Goal: Information Seeking & Learning: Learn about a topic

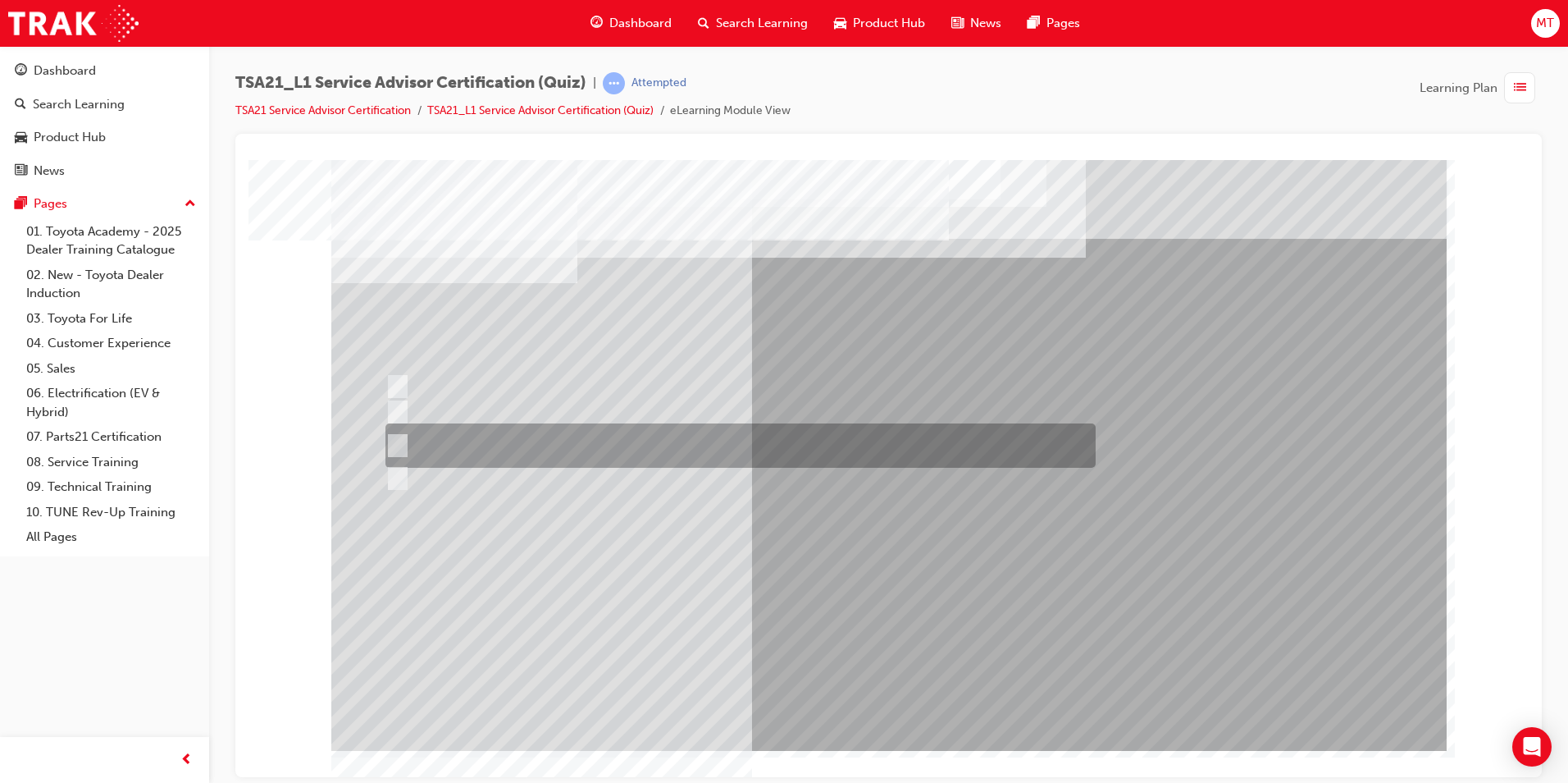
click at [593, 450] on div at bounding box center [736, 445] width 711 height 44
radio input "true"
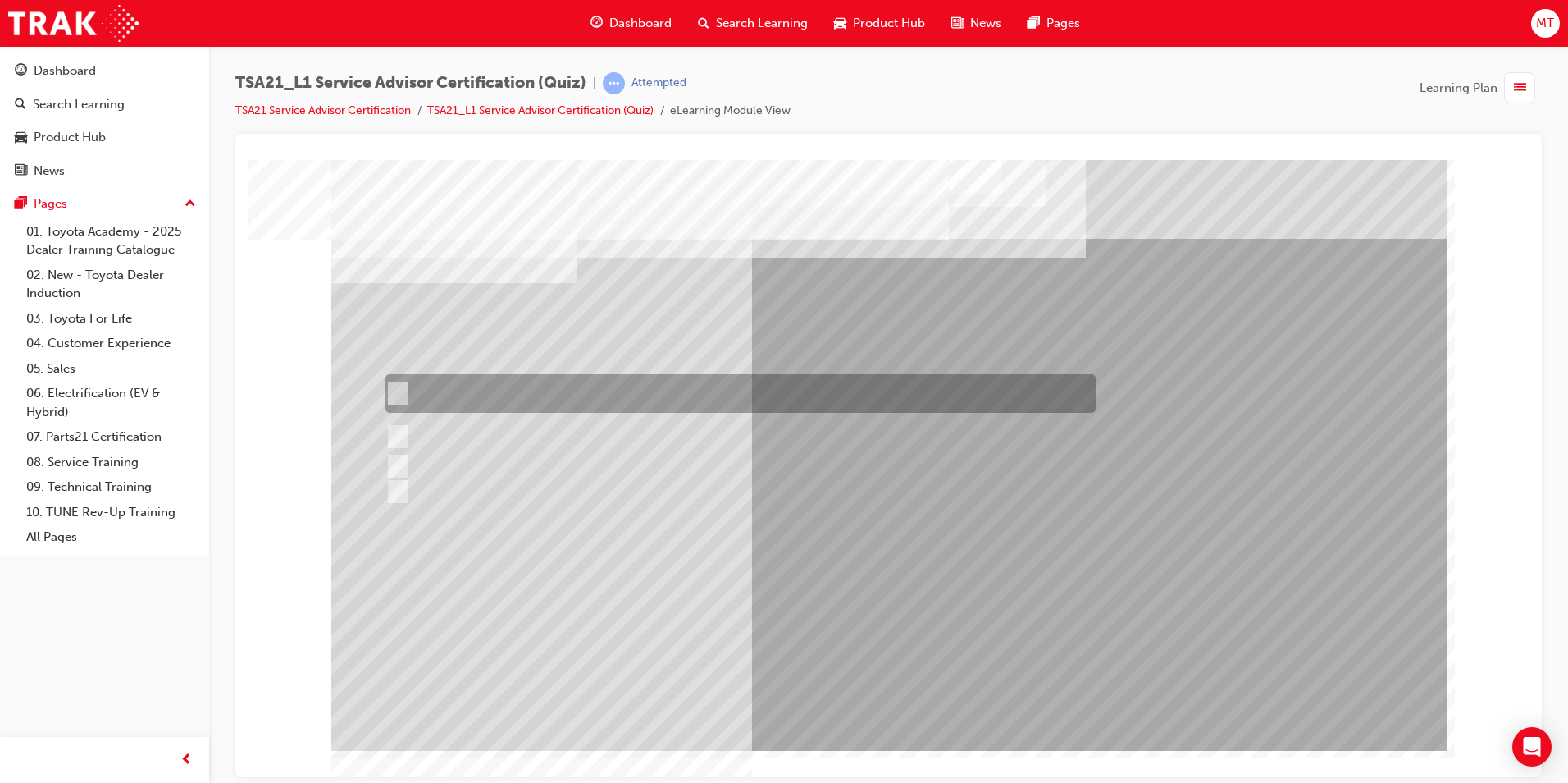
click at [661, 393] on div at bounding box center [736, 393] width 711 height 38
radio input "true"
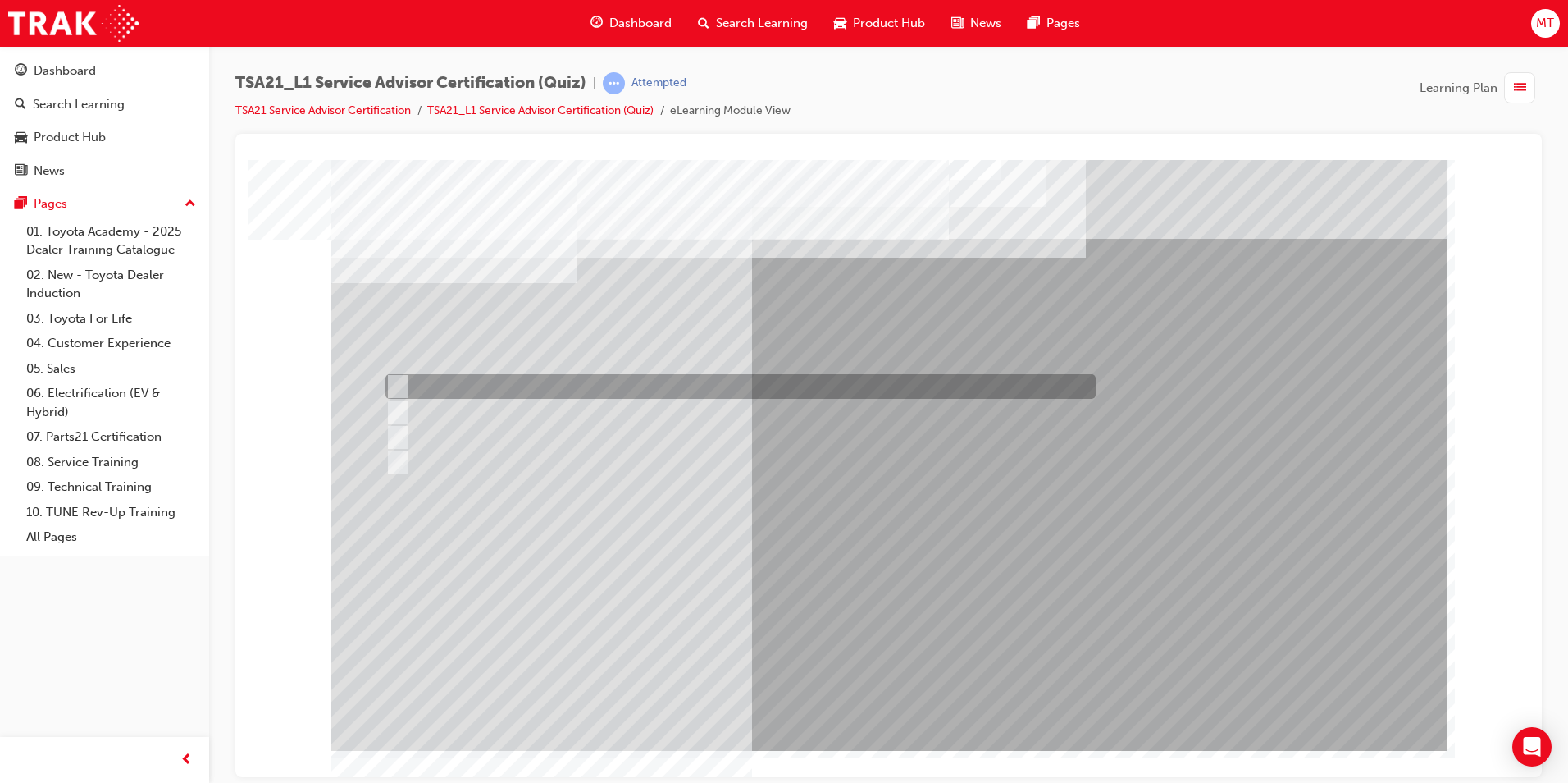
click at [578, 388] on div at bounding box center [736, 387] width 711 height 25
radio input "true"
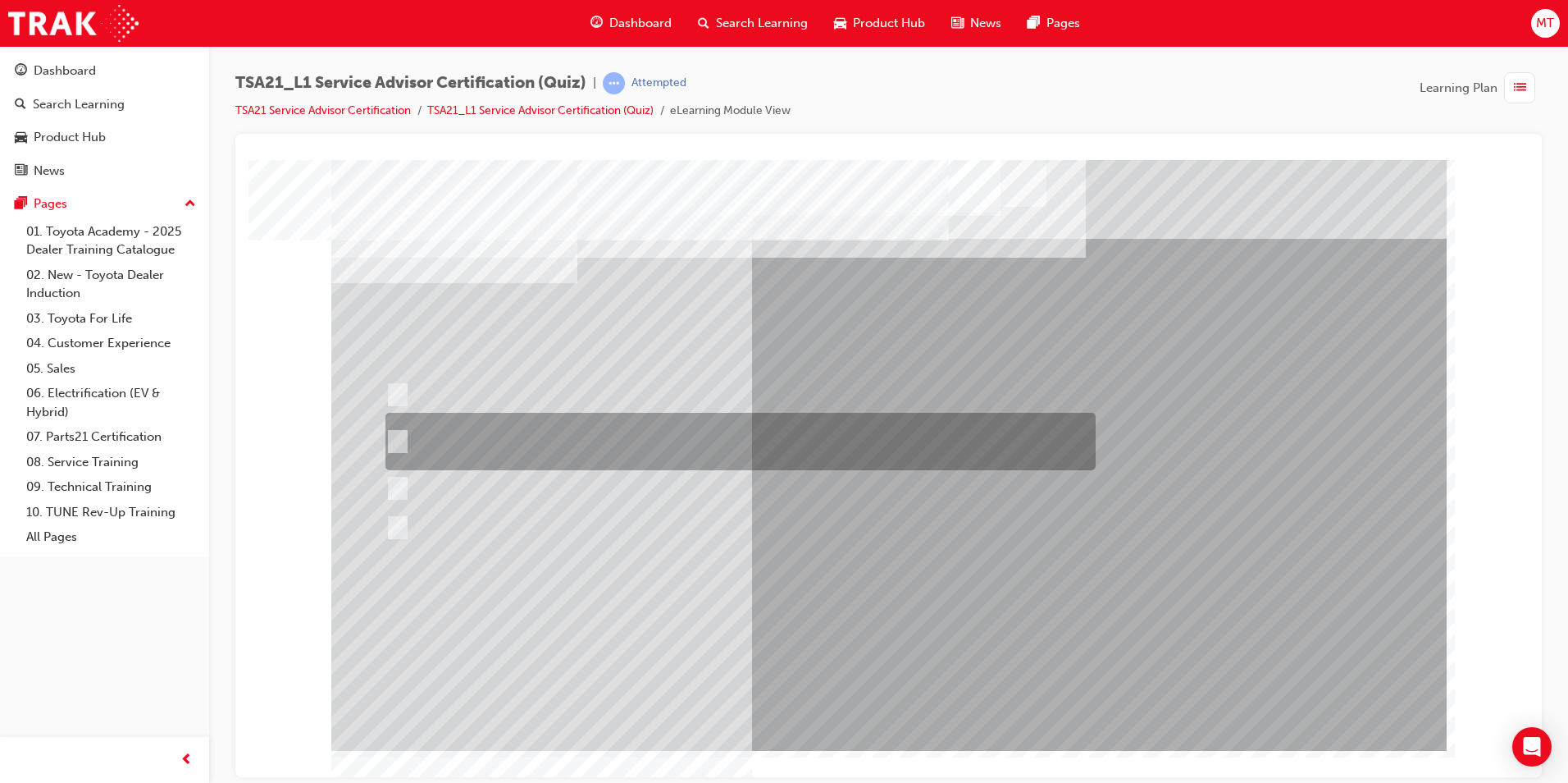
click at [681, 437] on div at bounding box center [736, 441] width 711 height 58
radio input "true"
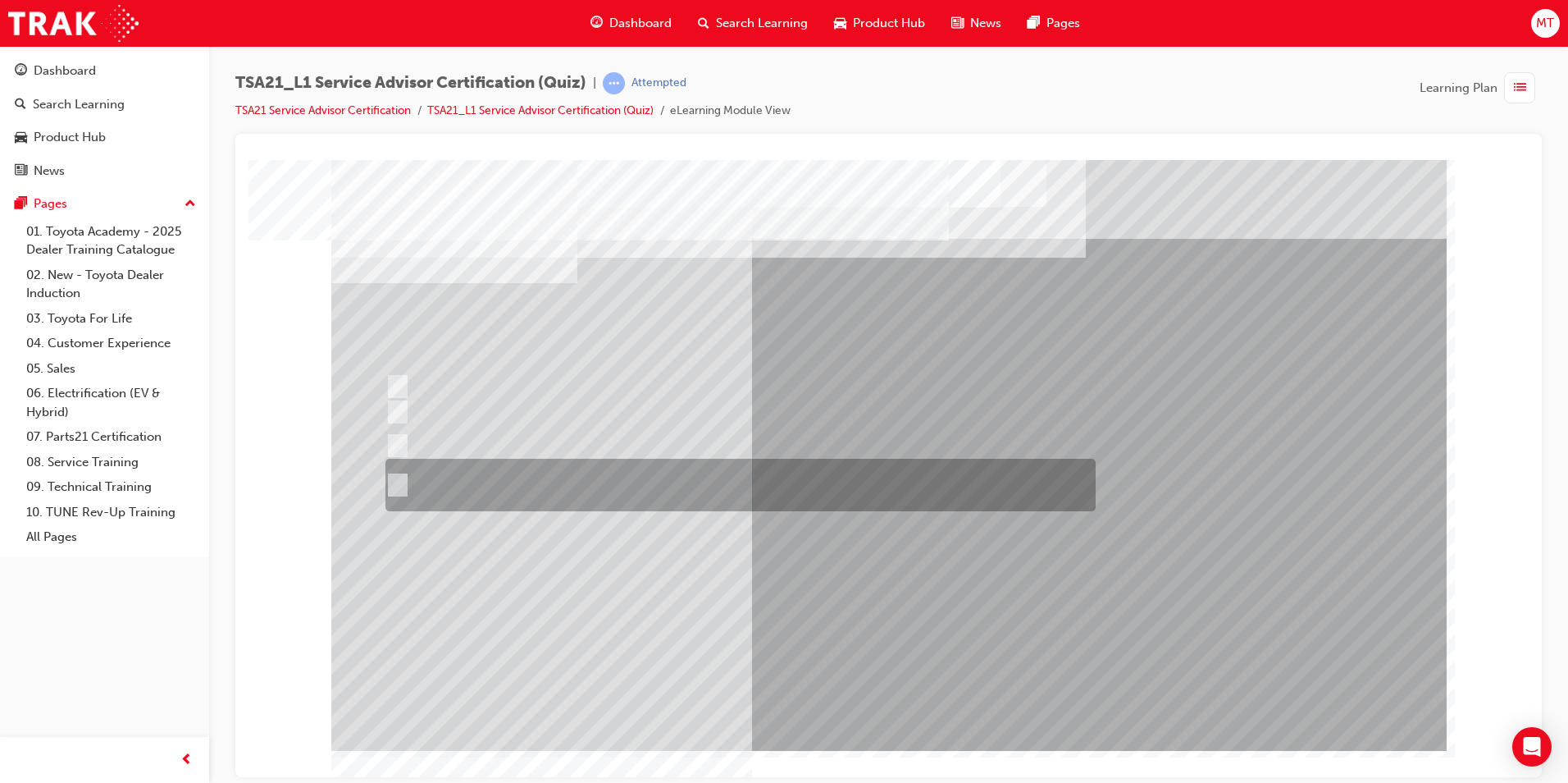
click at [619, 485] on div at bounding box center [736, 484] width 711 height 52
radio input "true"
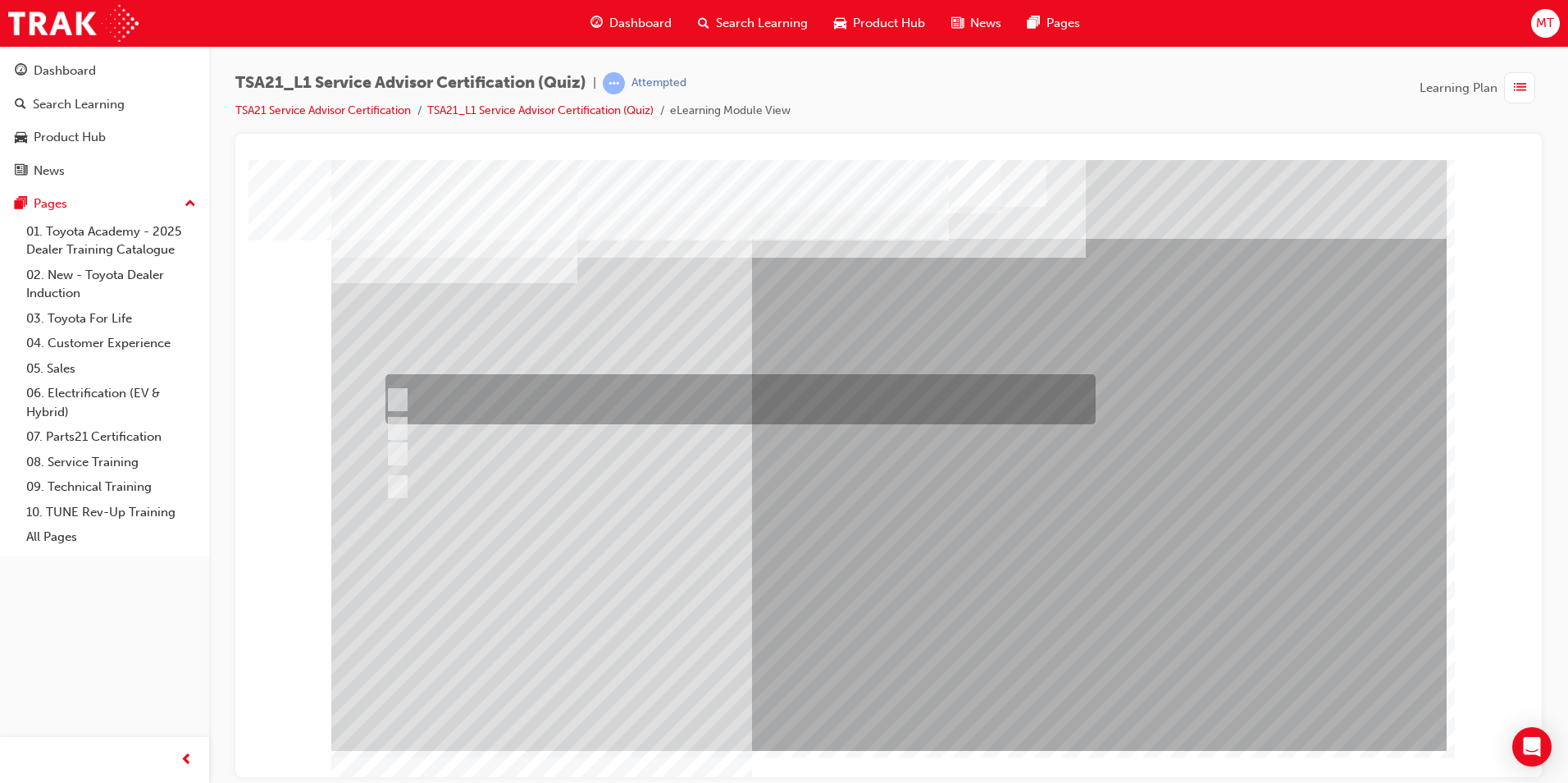
click at [641, 402] on div at bounding box center [736, 399] width 711 height 50
radio input "true"
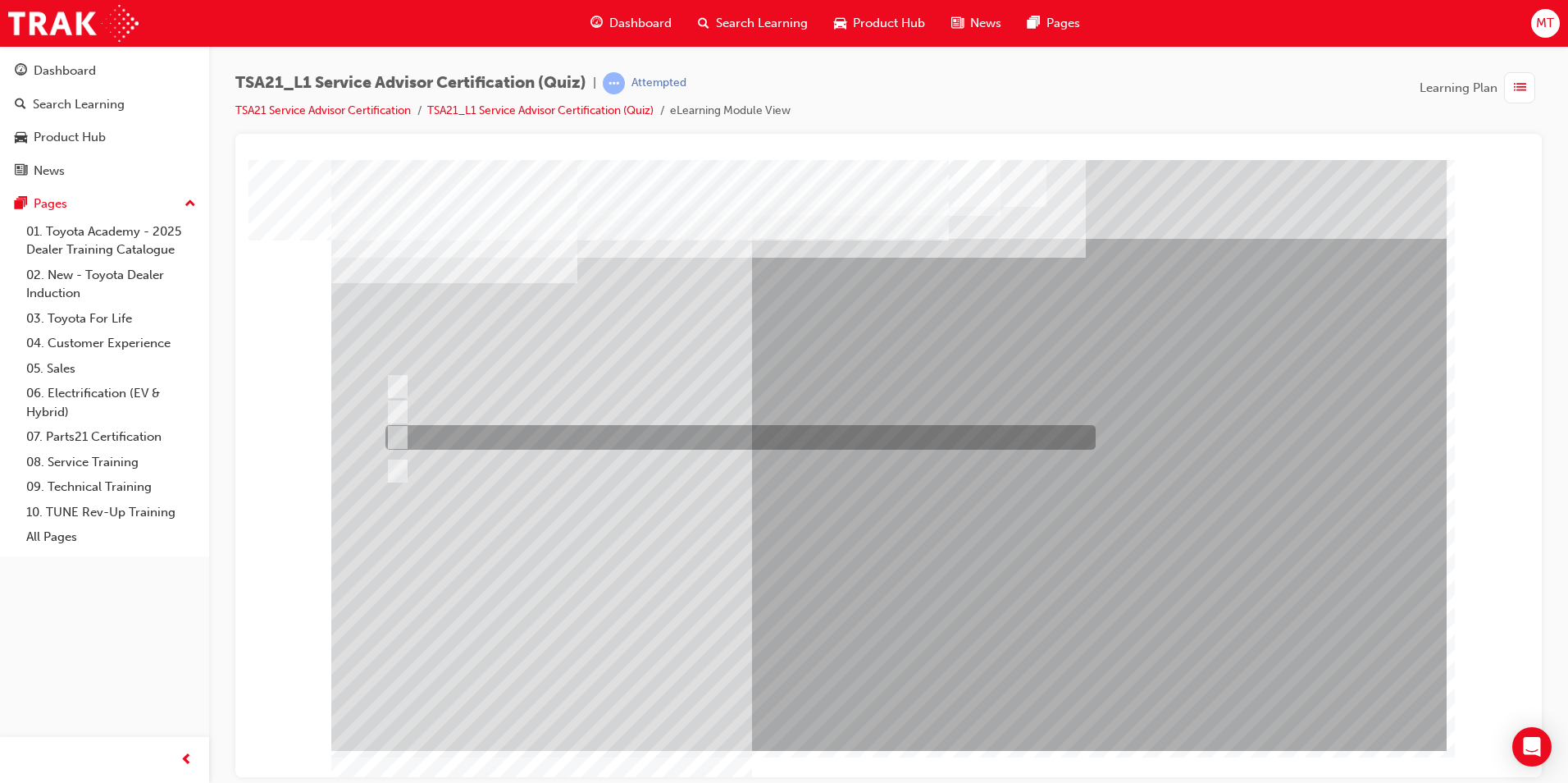
click at [582, 434] on div at bounding box center [736, 437] width 711 height 25
radio input "true"
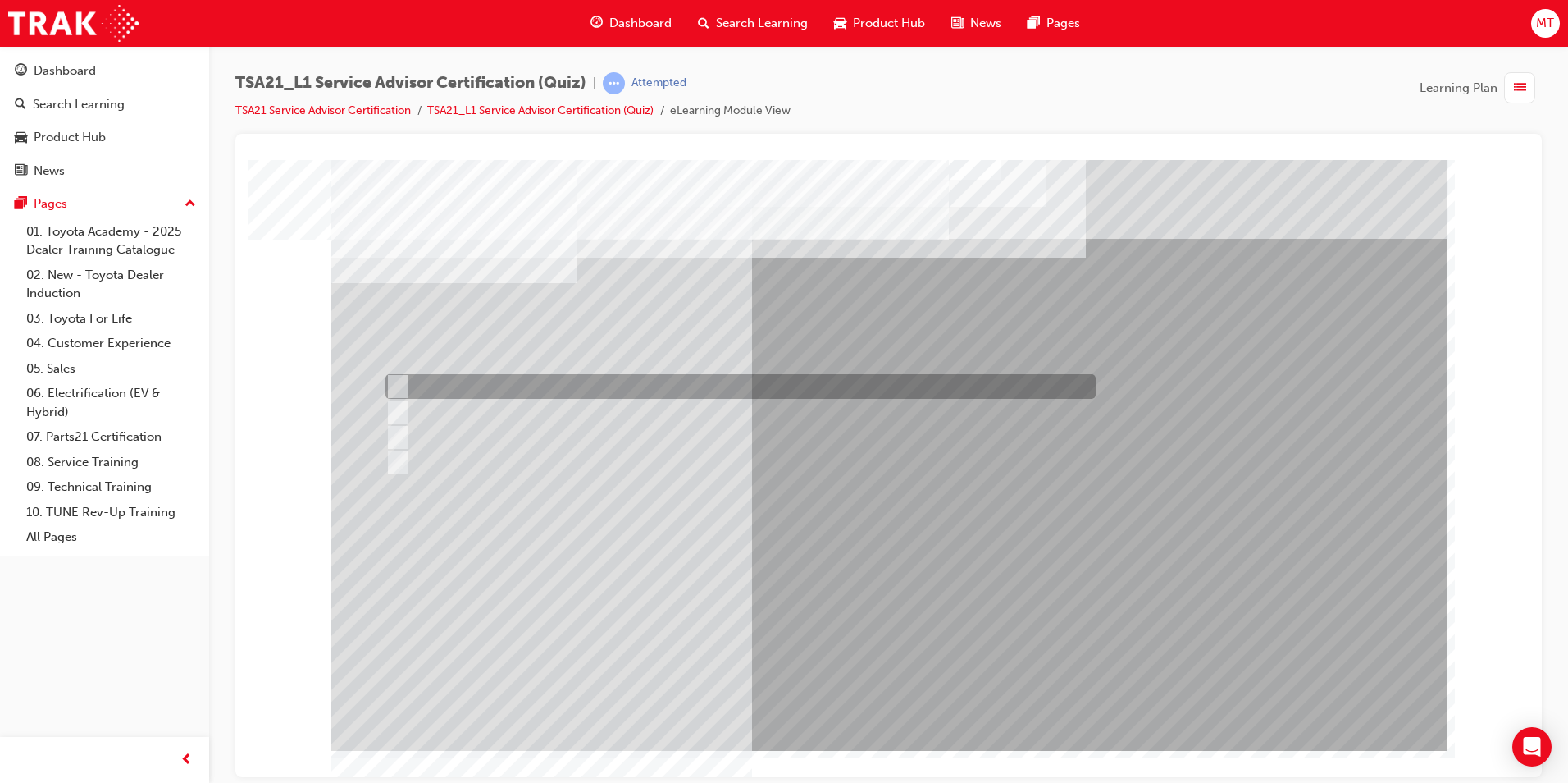
click at [689, 395] on div at bounding box center [736, 387] width 711 height 25
radio input "true"
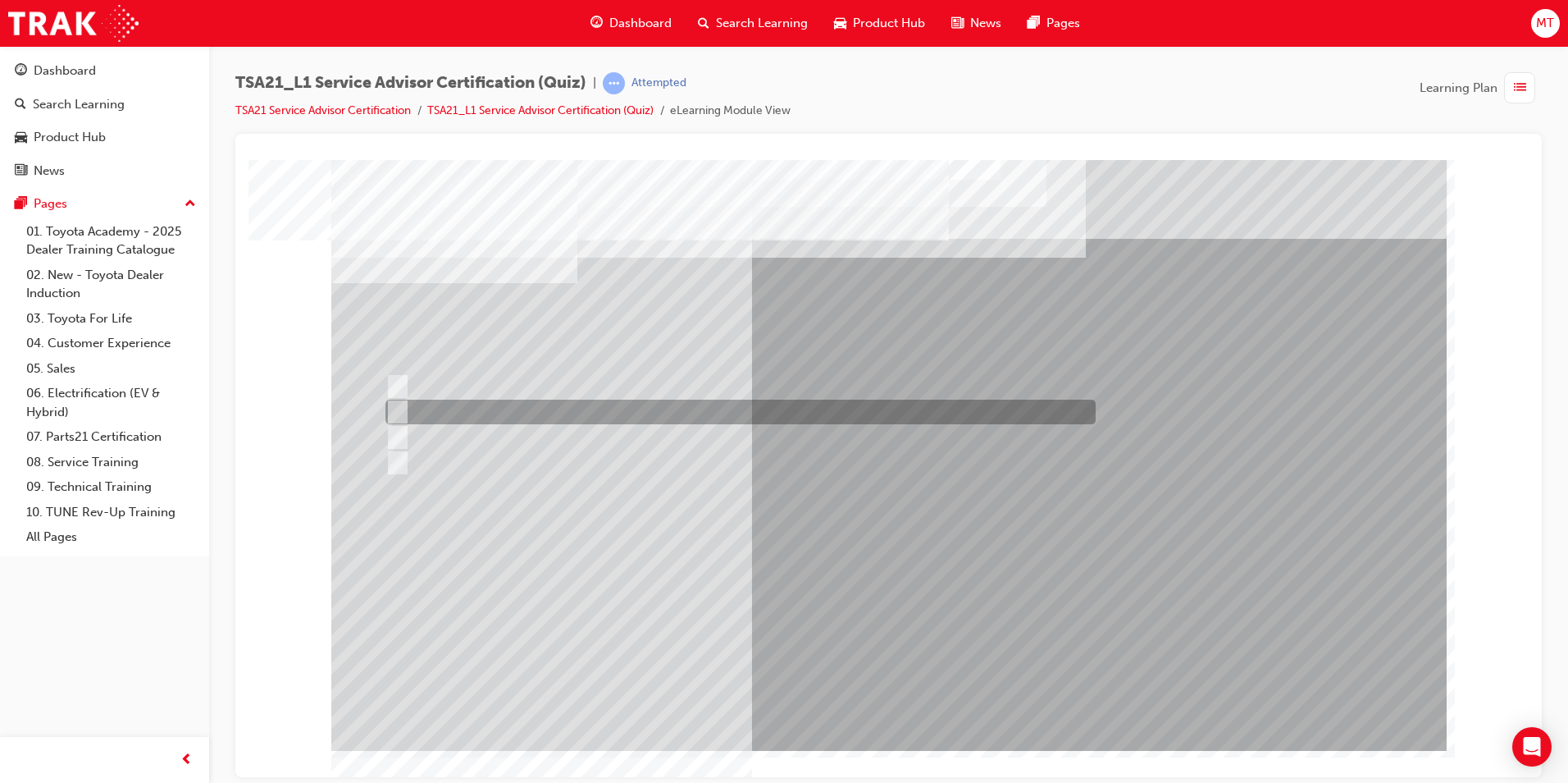
click at [729, 408] on div at bounding box center [736, 412] width 711 height 25
radio input "true"
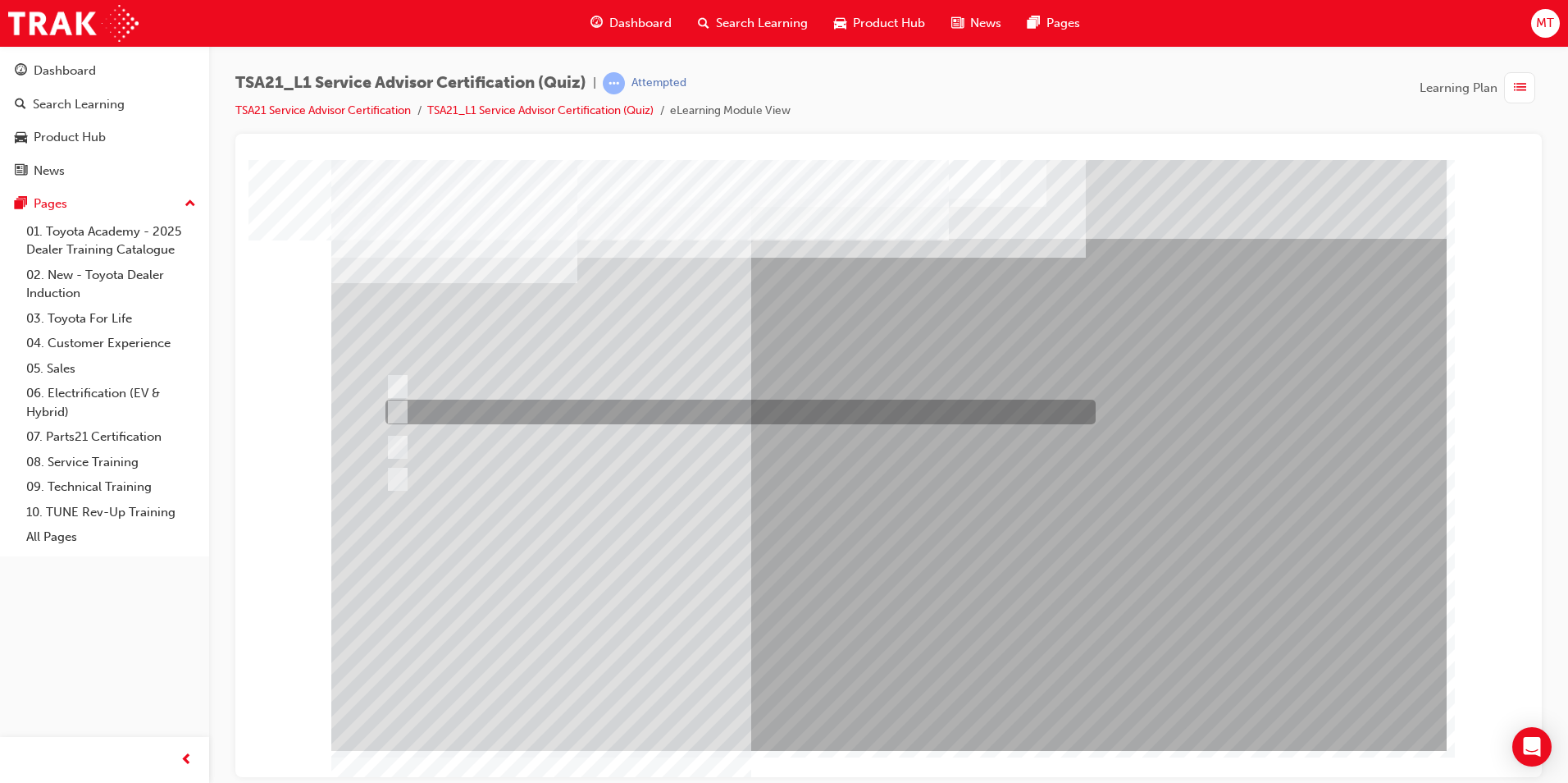
click at [659, 418] on div at bounding box center [736, 412] width 711 height 25
radio input "true"
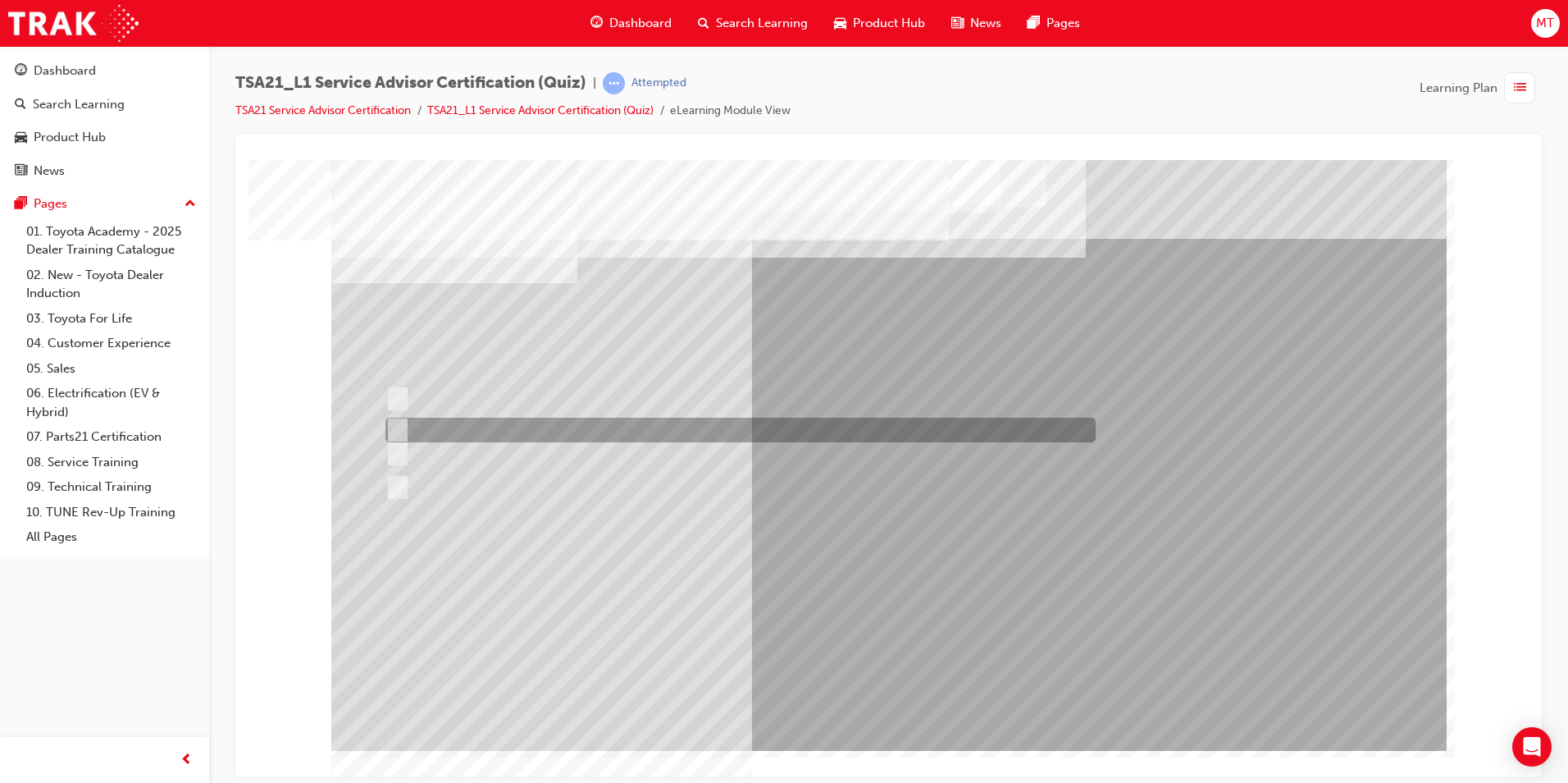
click at [668, 427] on div at bounding box center [736, 430] width 711 height 25
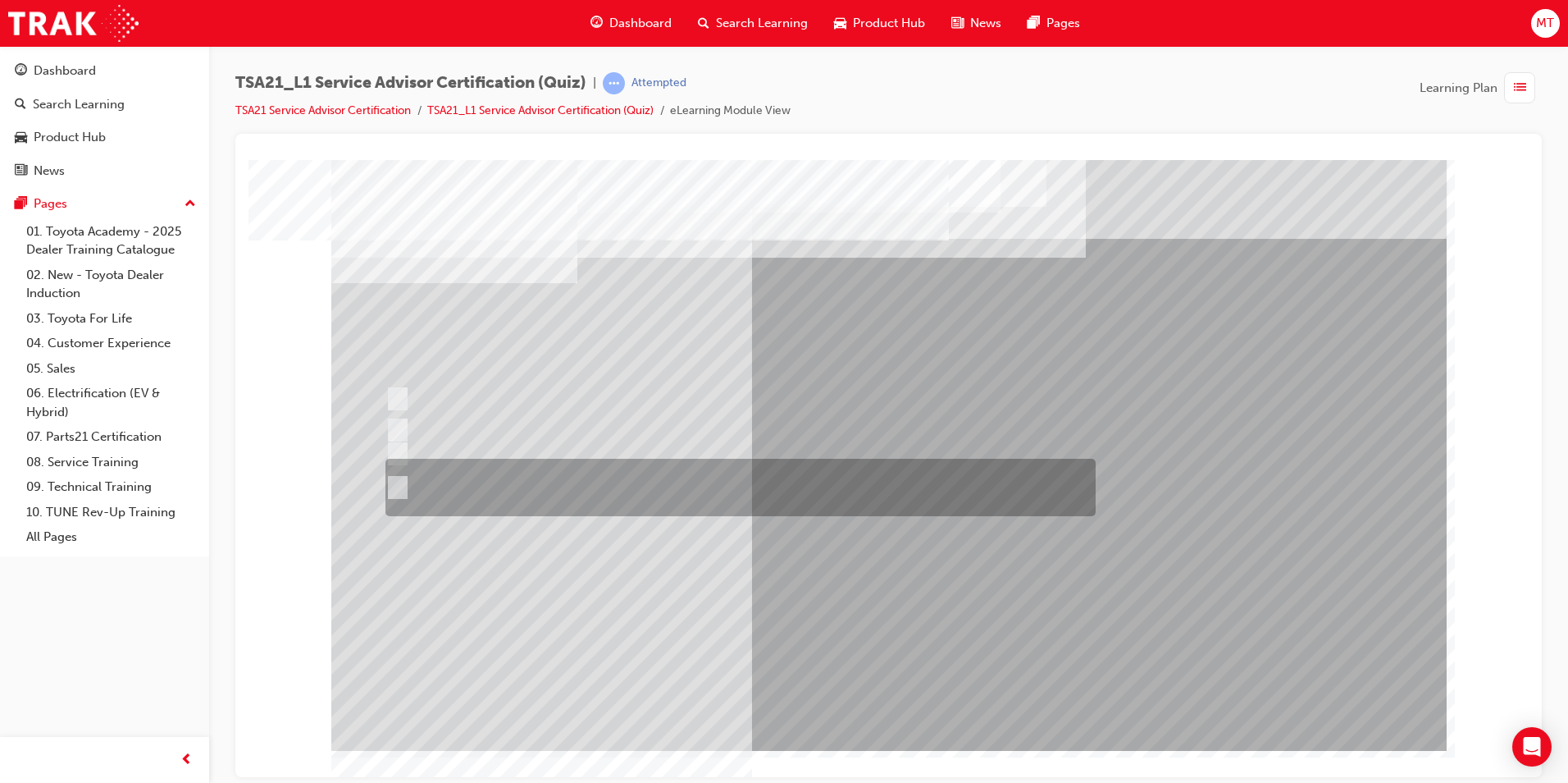
click at [768, 480] on div at bounding box center [736, 487] width 711 height 58
radio input "false"
radio input "true"
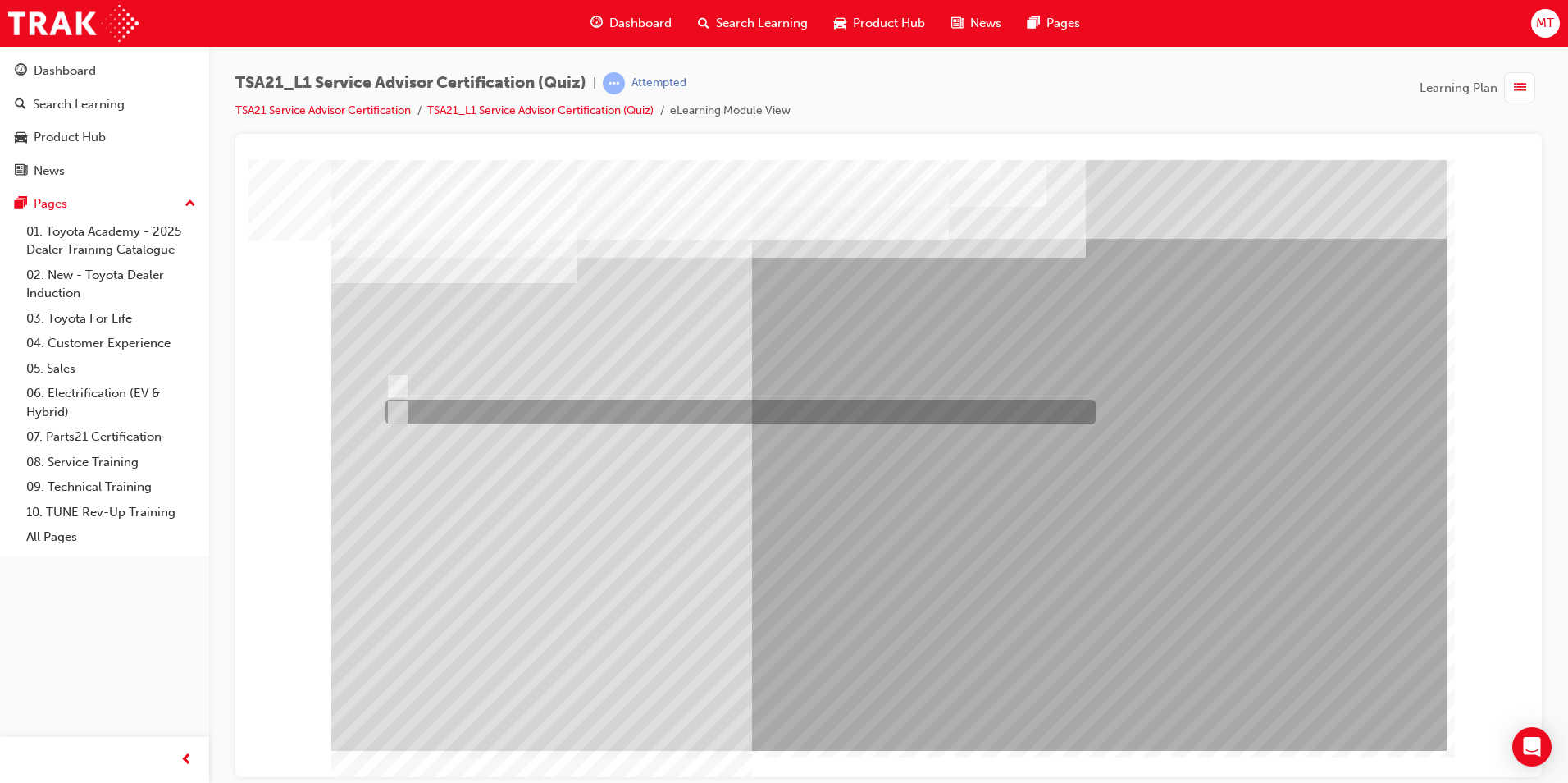
click at [462, 416] on div at bounding box center [736, 412] width 711 height 25
radio input "true"
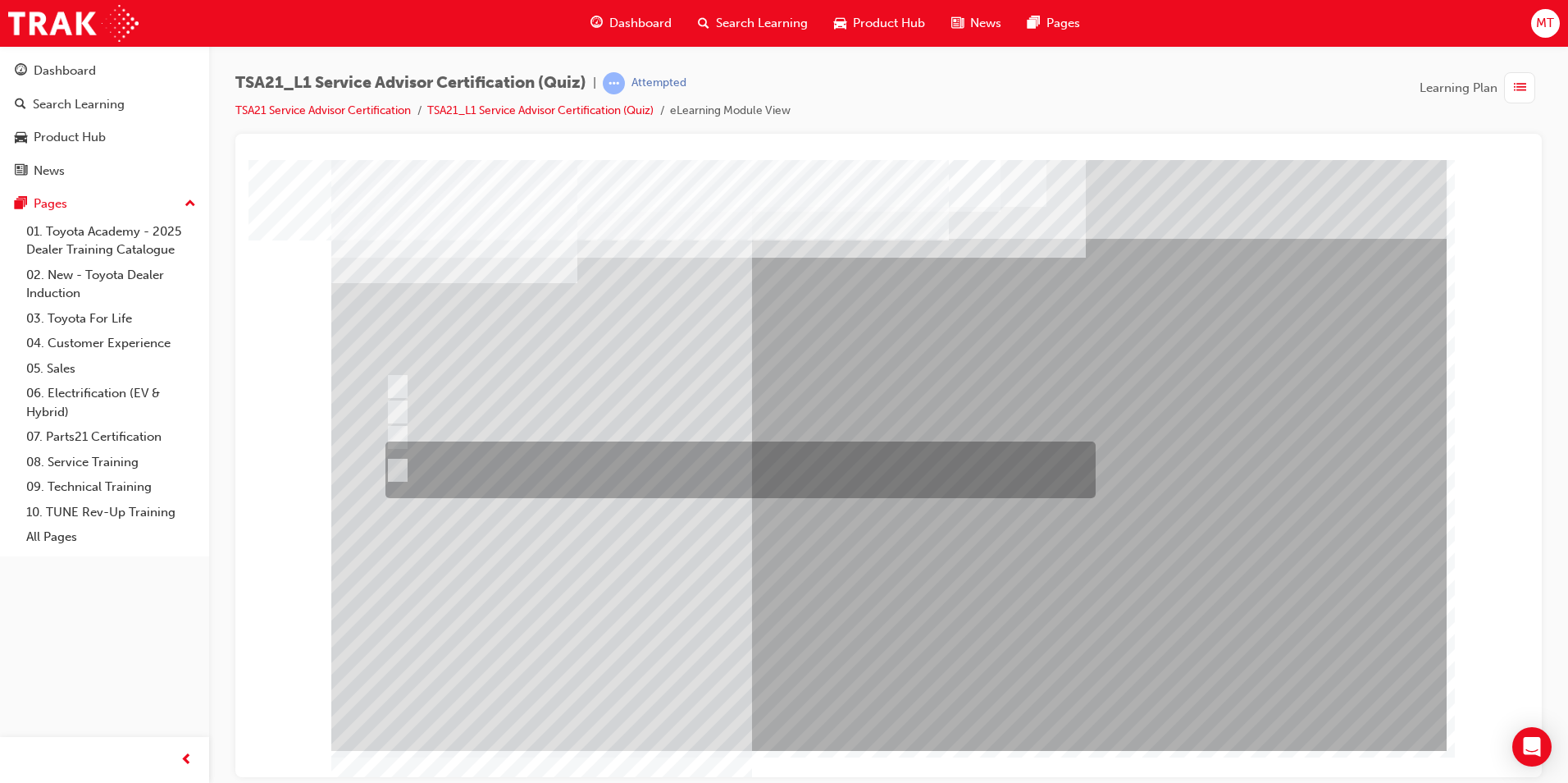
click at [664, 475] on div at bounding box center [736, 470] width 711 height 57
radio input "true"
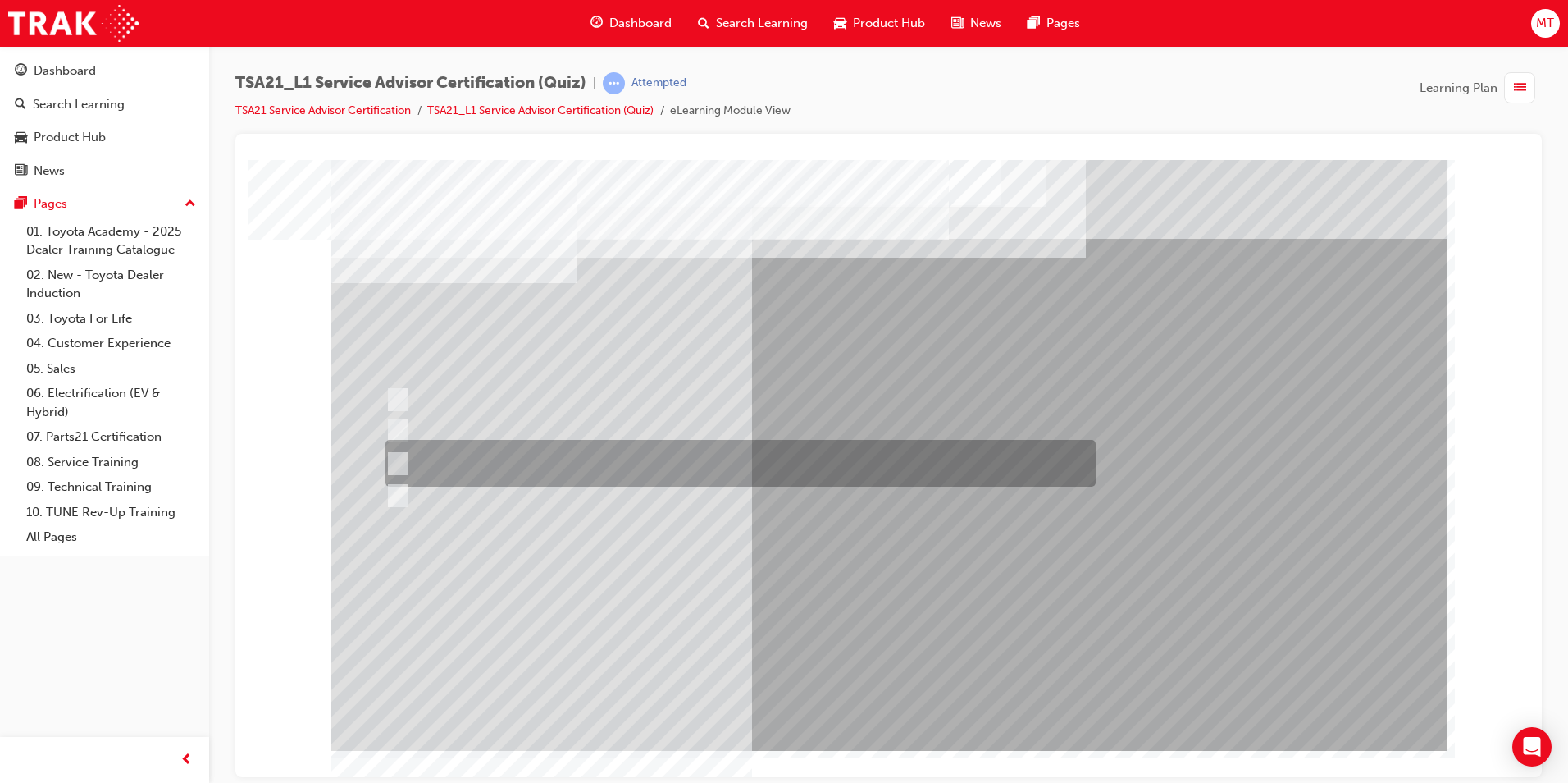
click at [636, 471] on div at bounding box center [736, 463] width 711 height 47
radio input "true"
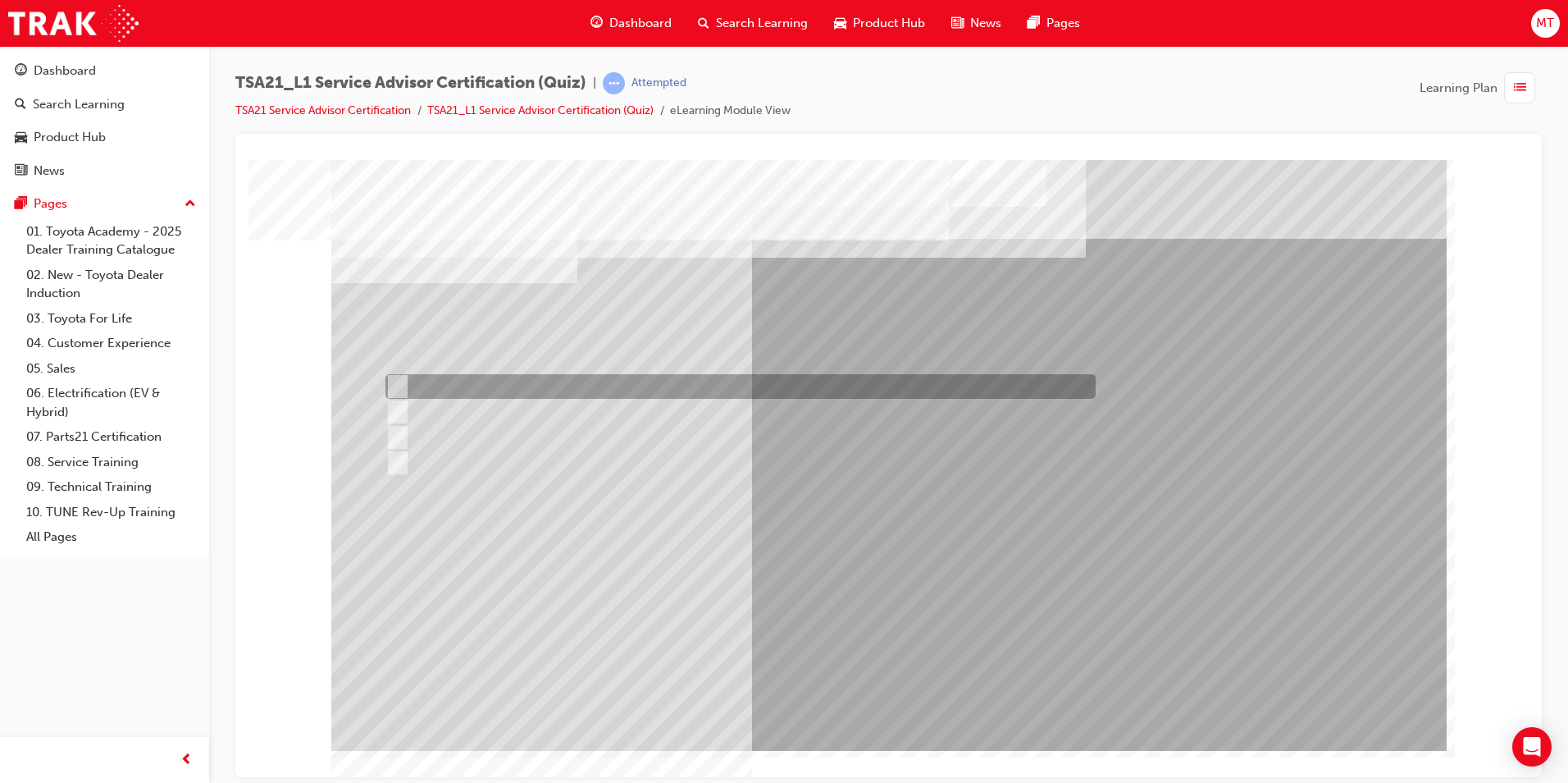
click at [700, 385] on div at bounding box center [736, 387] width 711 height 25
radio input "true"
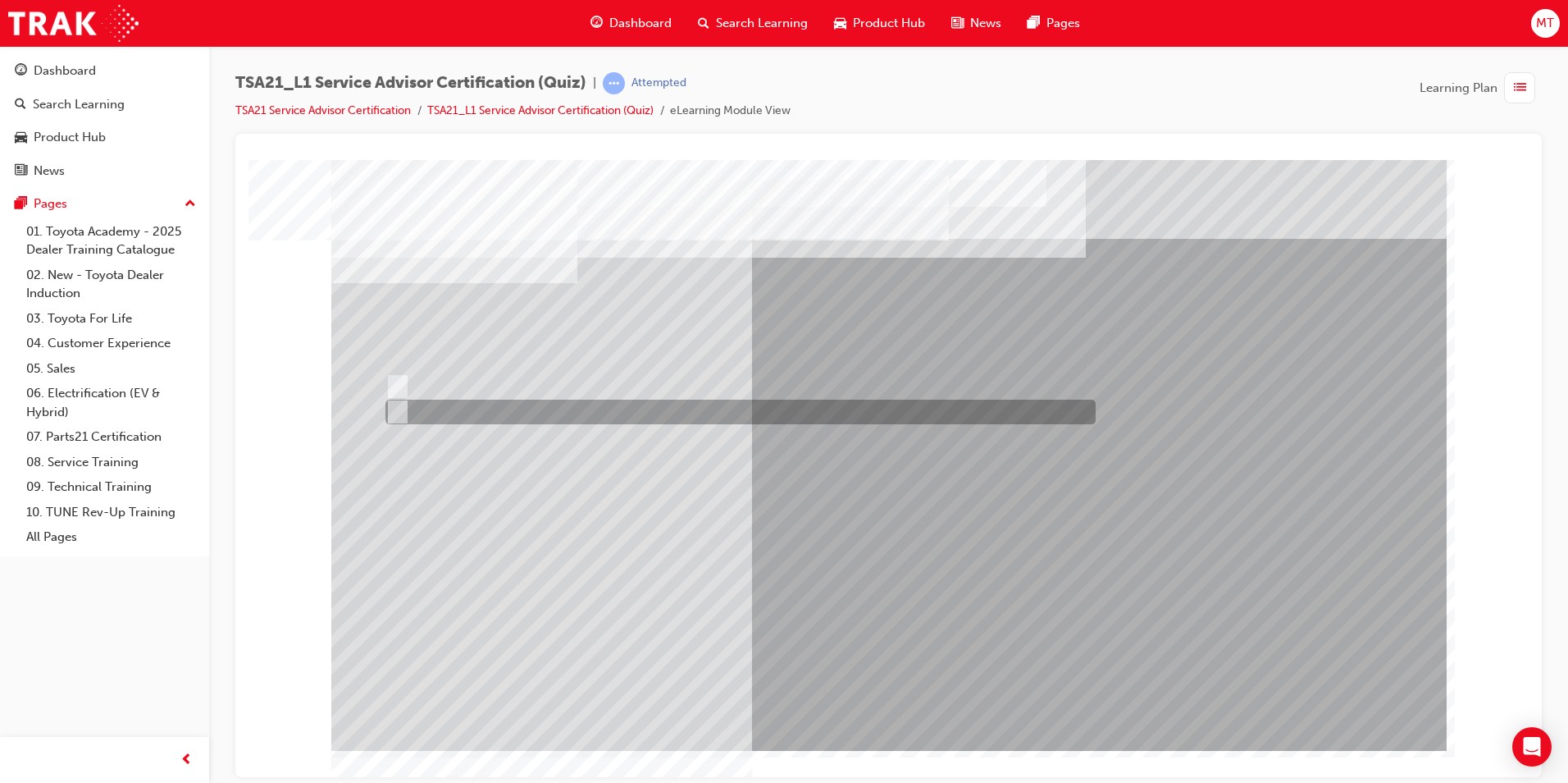
click at [457, 411] on div at bounding box center [736, 412] width 711 height 25
radio input "true"
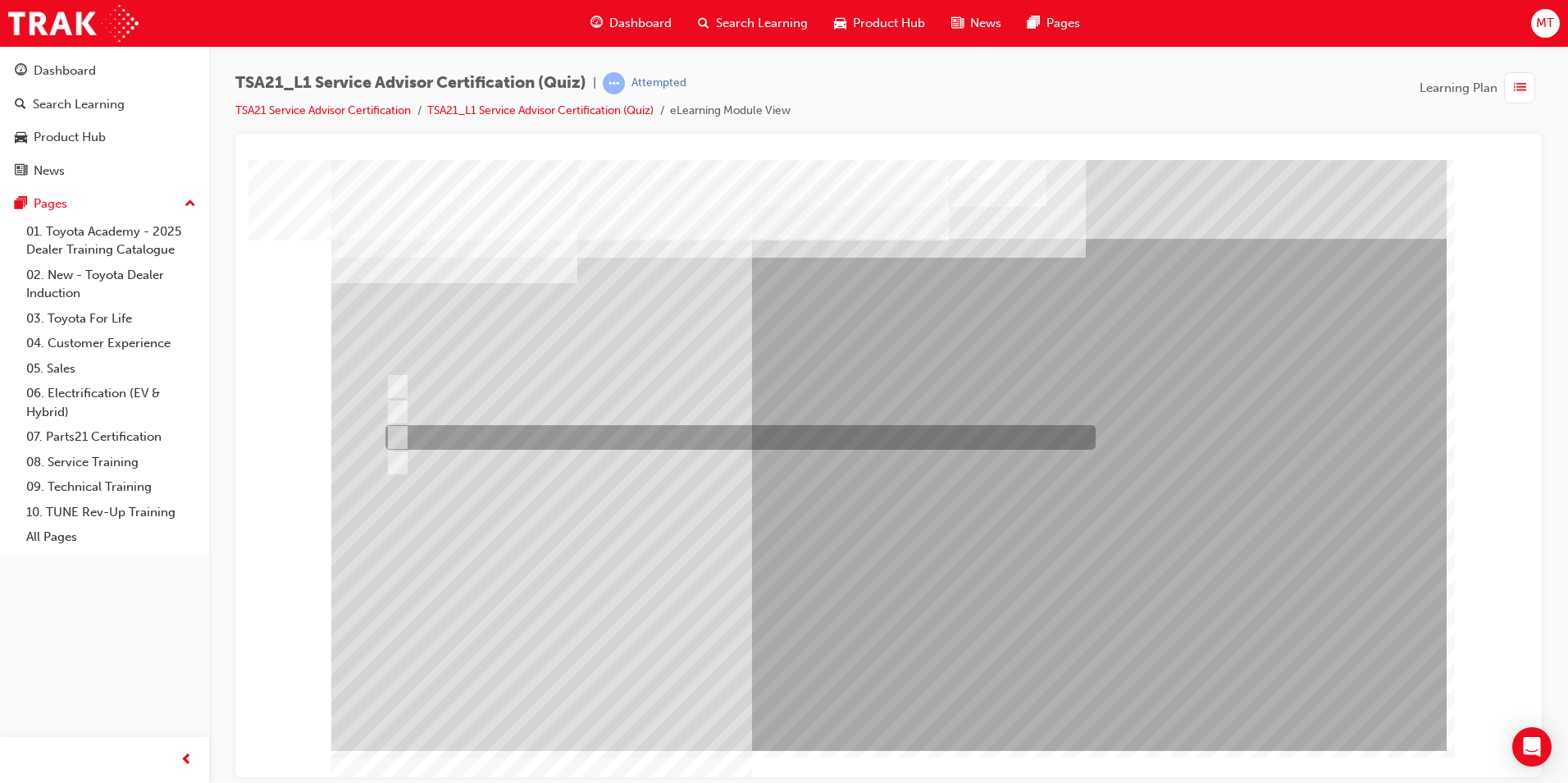
click at [578, 444] on div at bounding box center [736, 437] width 711 height 25
radio input "true"
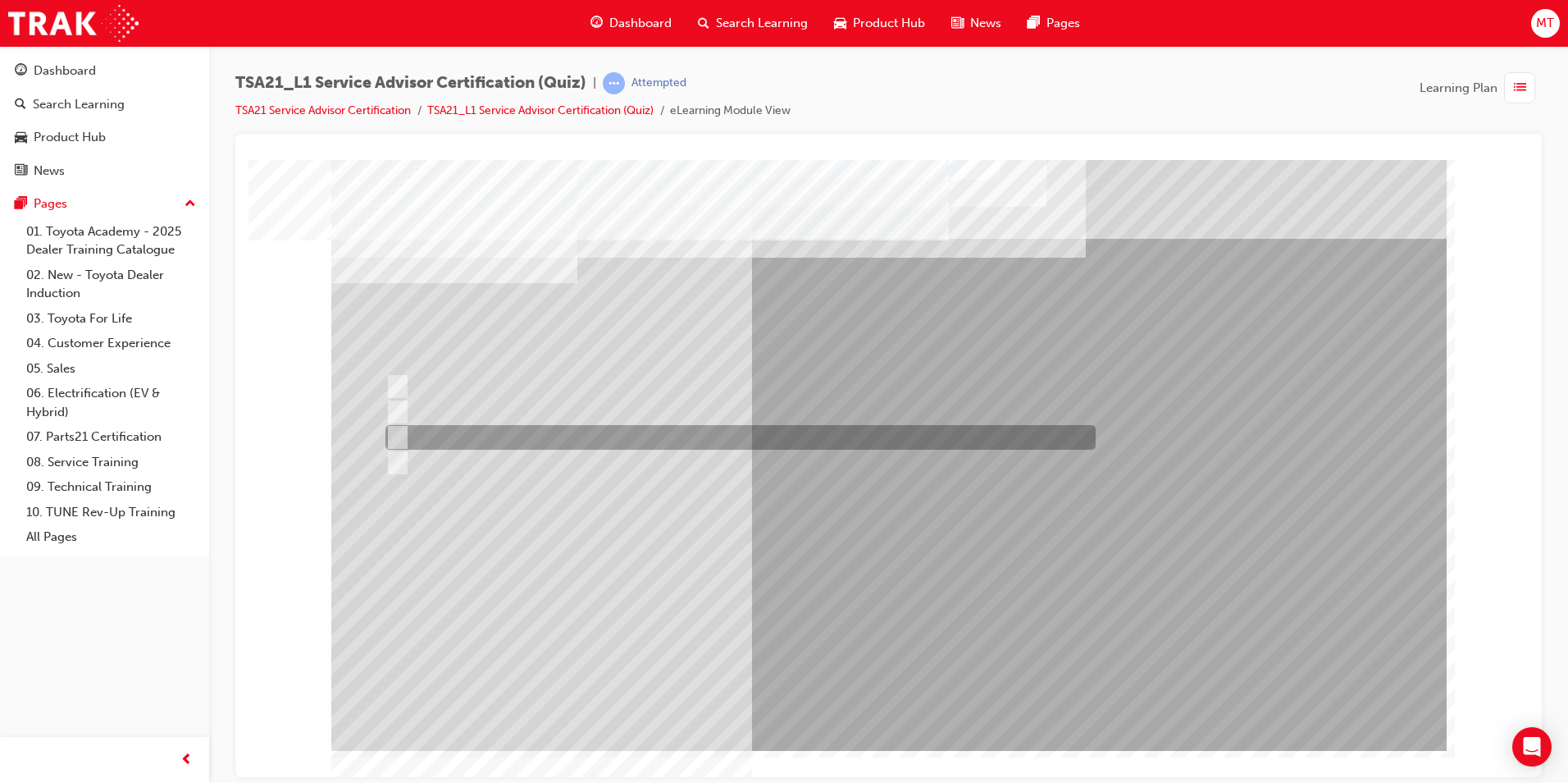
click at [673, 432] on div at bounding box center [736, 437] width 711 height 25
radio input "true"
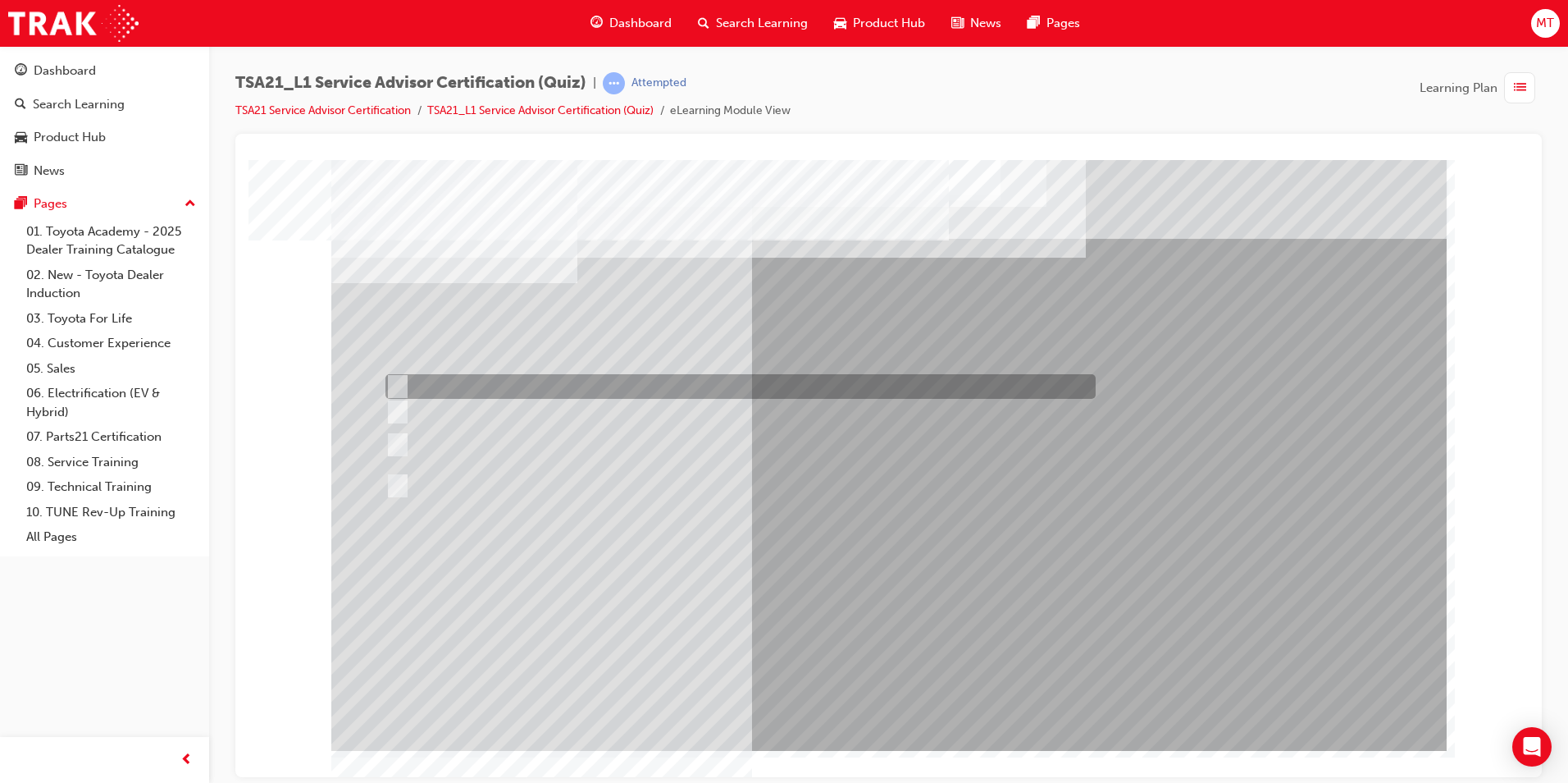
click at [717, 381] on div at bounding box center [736, 387] width 711 height 25
radio input "true"
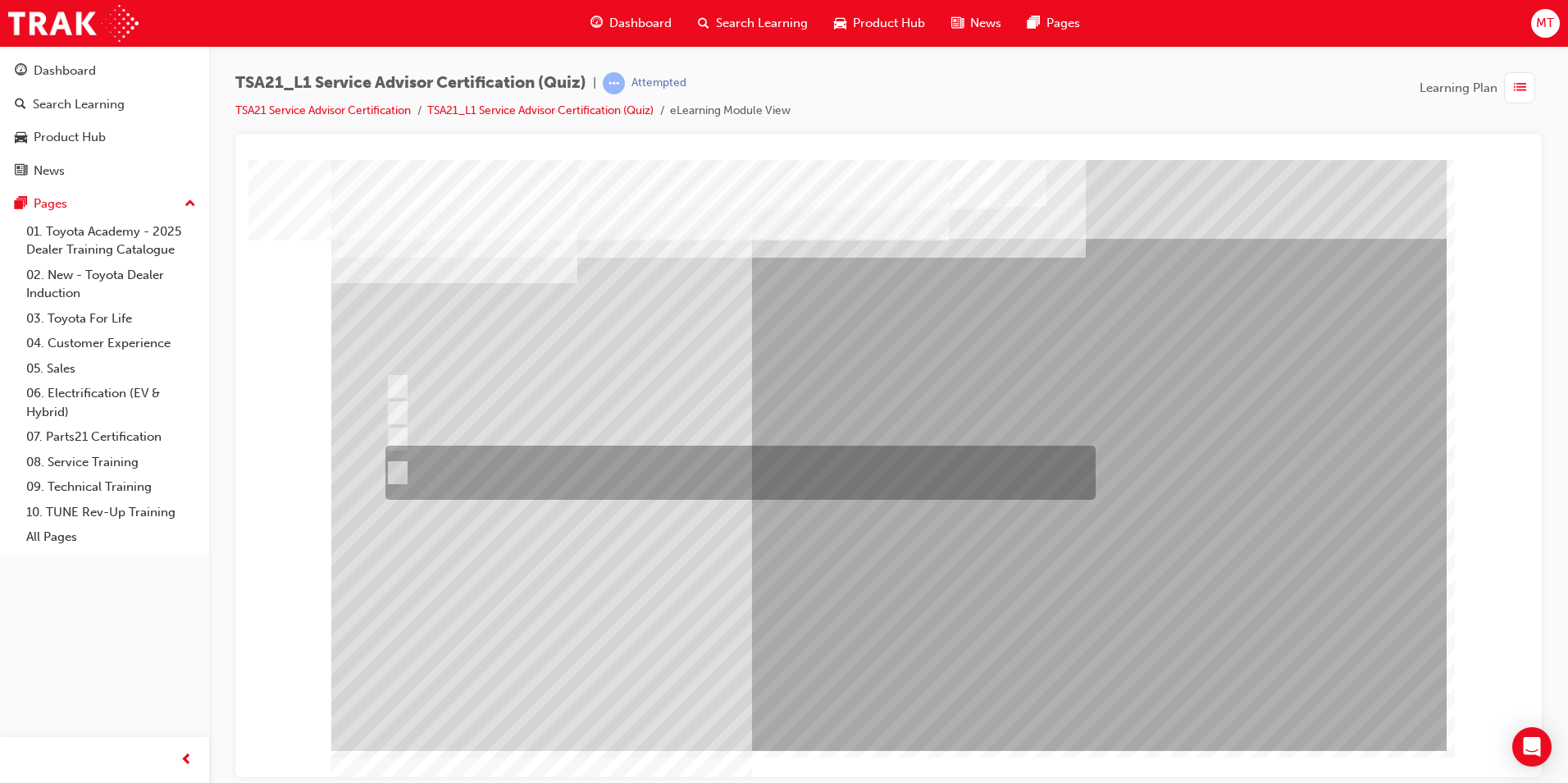
click at [660, 473] on div at bounding box center [736, 472] width 711 height 54
radio input "true"
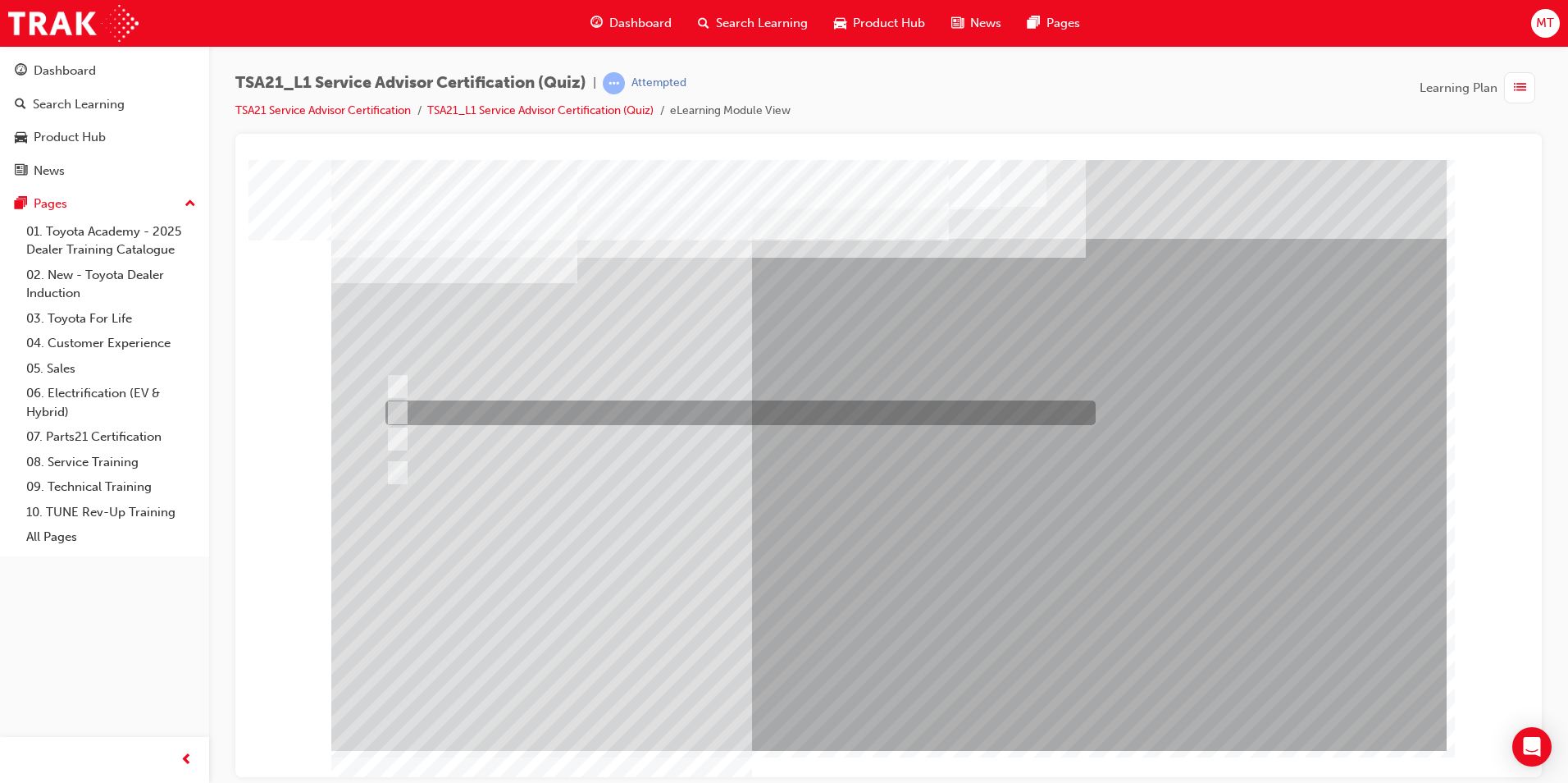
click at [618, 409] on div at bounding box center [736, 413] width 711 height 25
radio input "true"
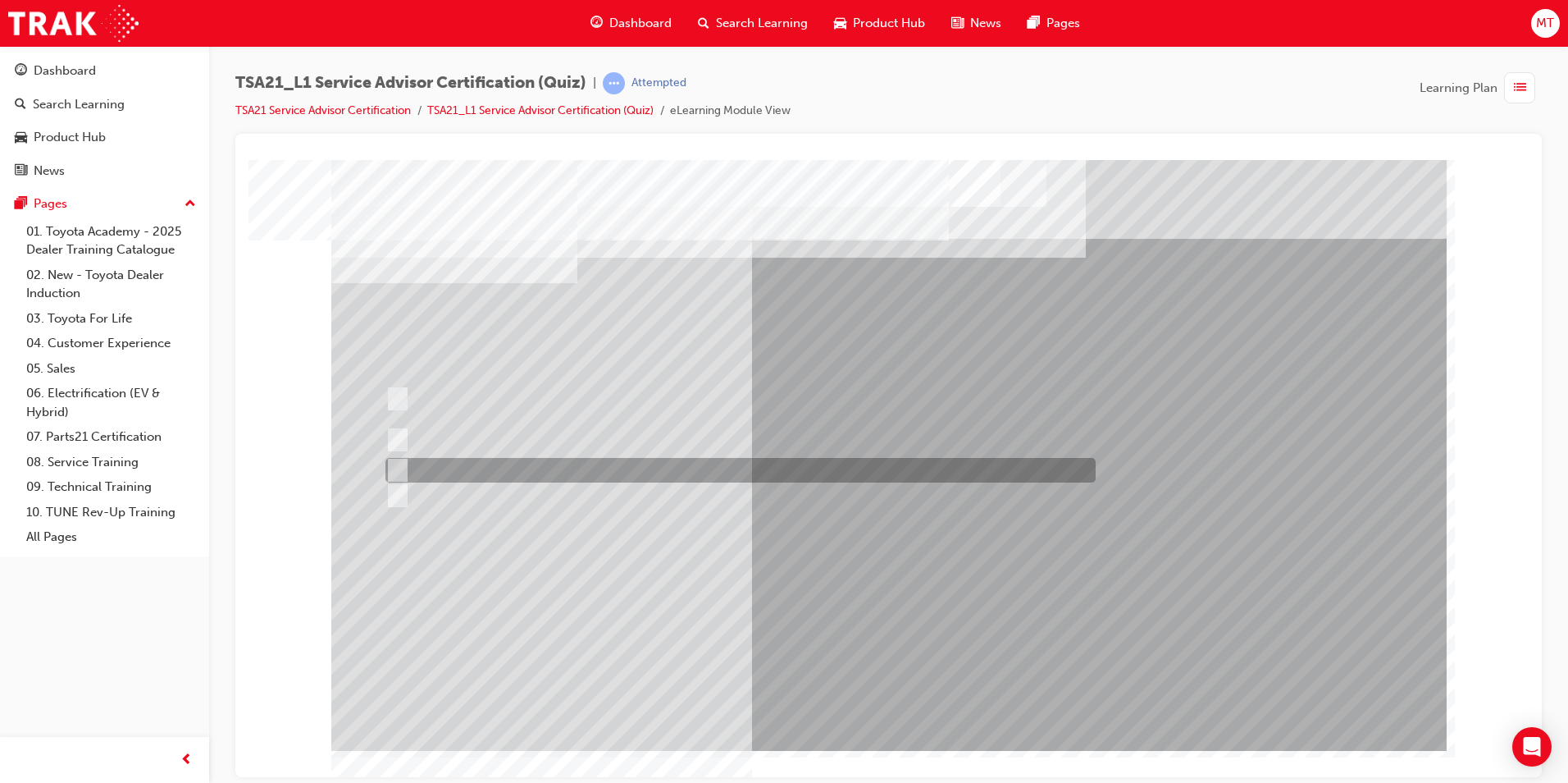
click at [649, 467] on div at bounding box center [736, 470] width 711 height 25
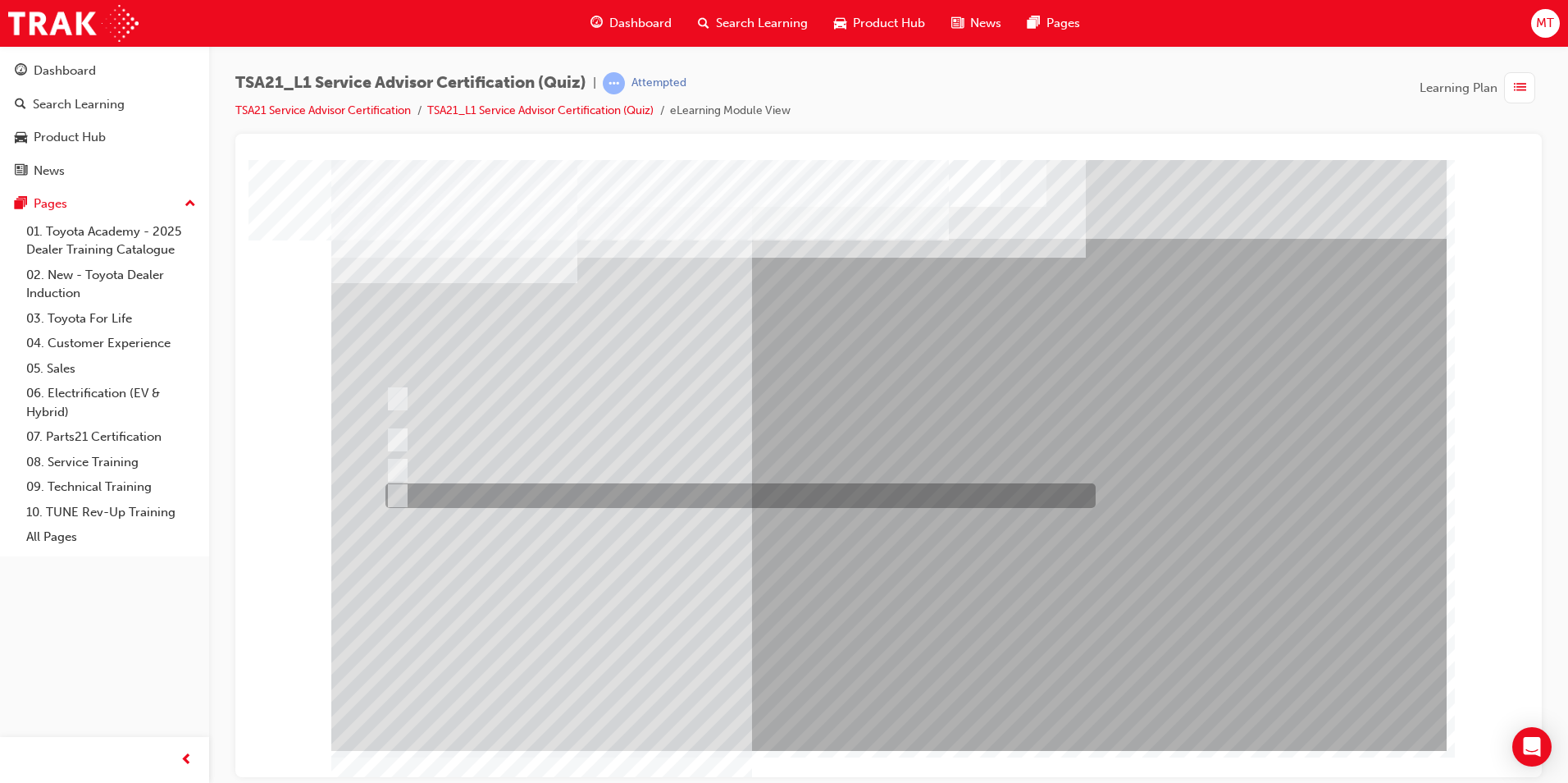
click at [688, 493] on div at bounding box center [736, 496] width 711 height 25
radio input "false"
radio input "true"
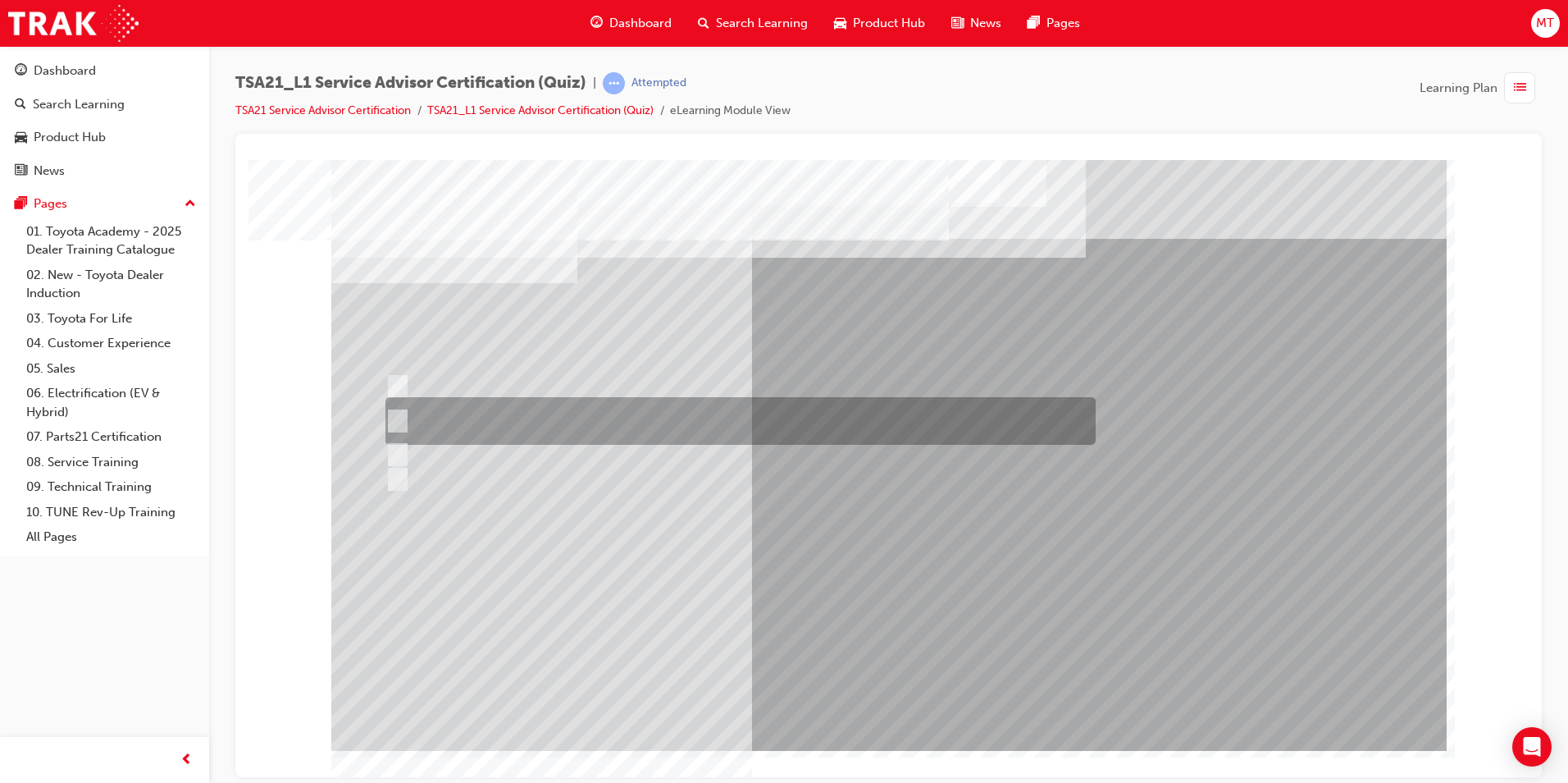
click at [699, 422] on div at bounding box center [736, 421] width 711 height 48
radio input "true"
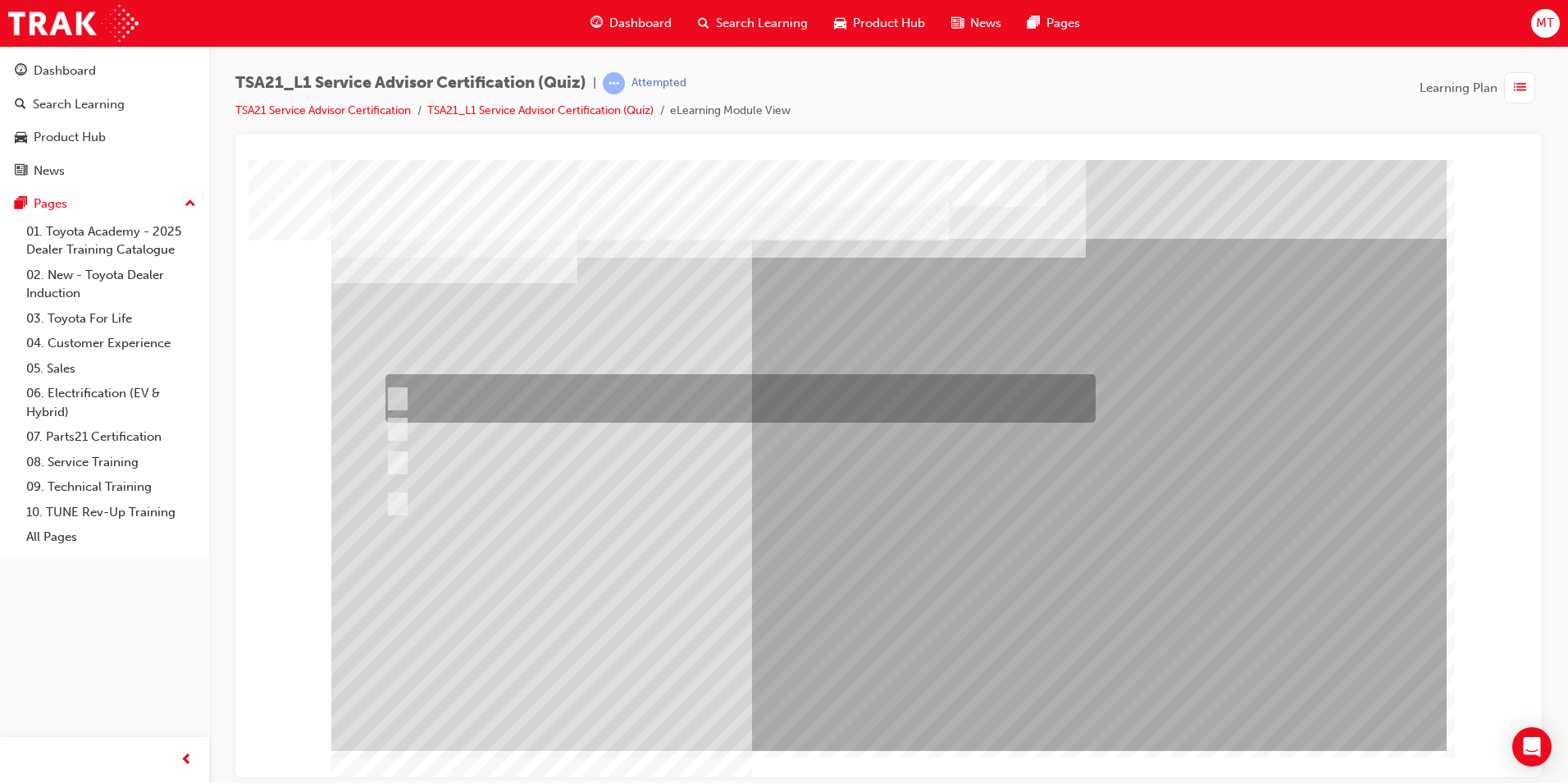
click at [699, 390] on div at bounding box center [736, 398] width 711 height 48
radio input "true"
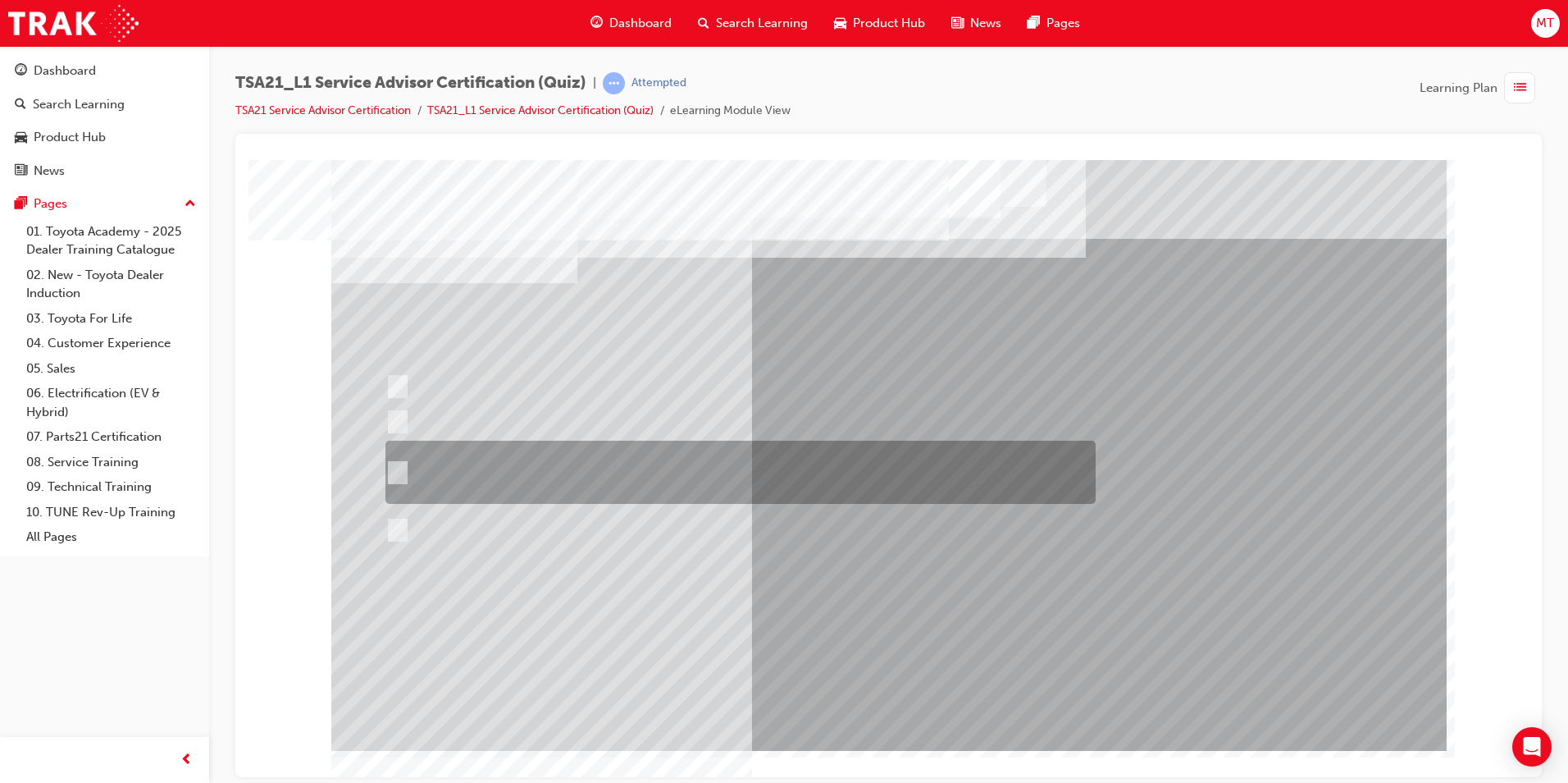
click at [665, 475] on div at bounding box center [736, 472] width 711 height 63
radio input "true"
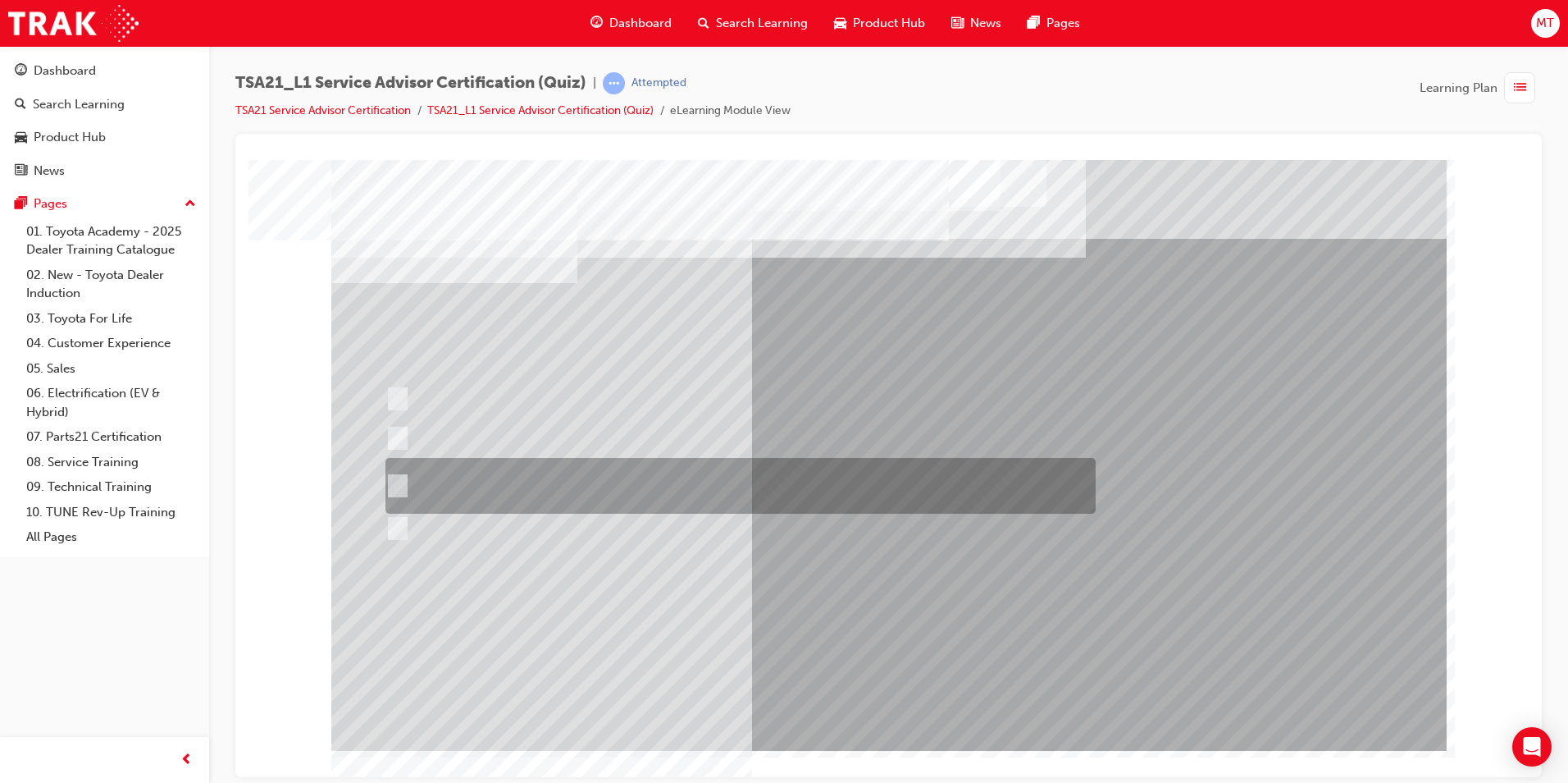
click at [670, 486] on div at bounding box center [736, 485] width 711 height 56
radio input "true"
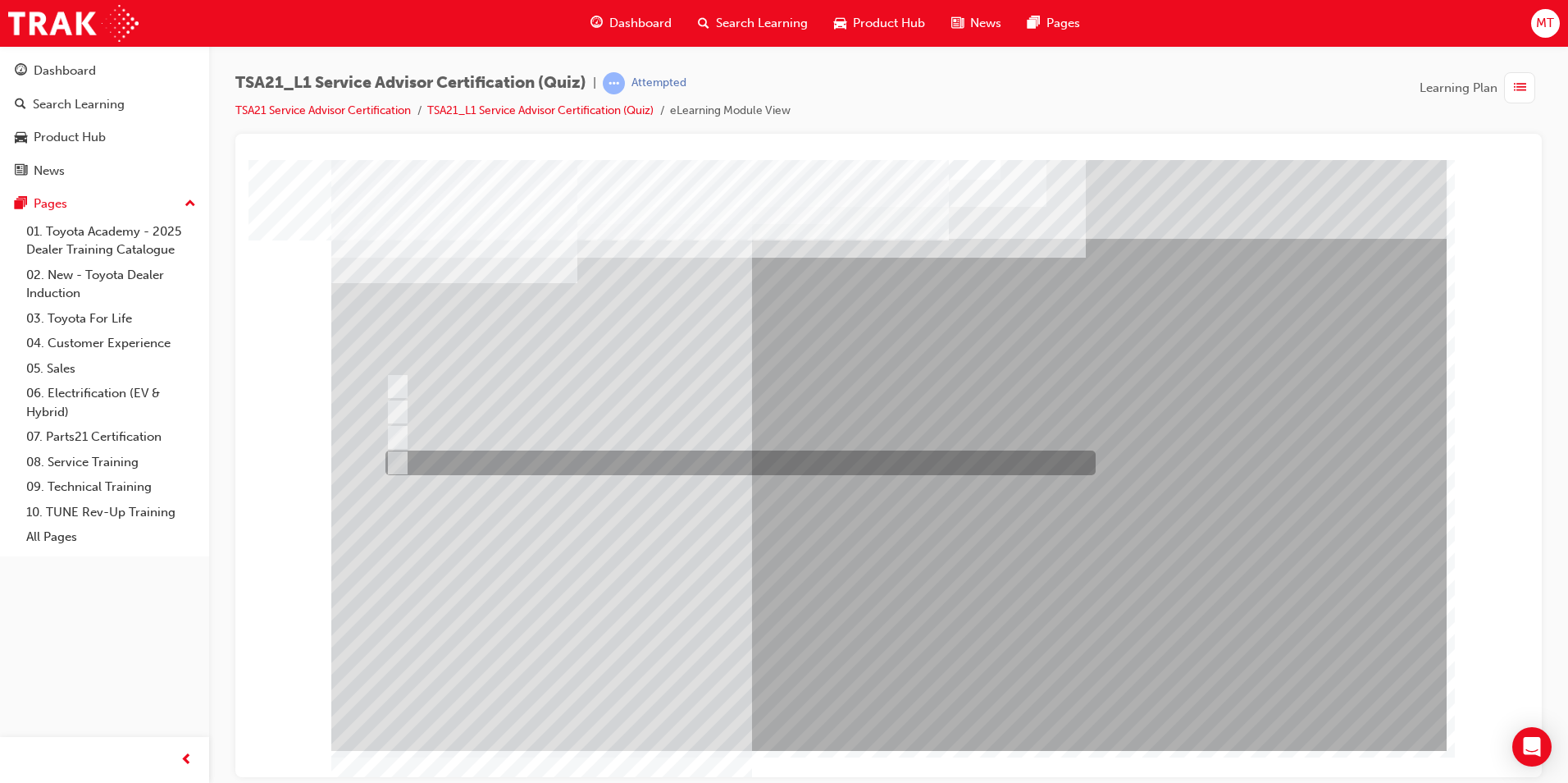
click at [653, 463] on div at bounding box center [736, 463] width 711 height 25
radio input "true"
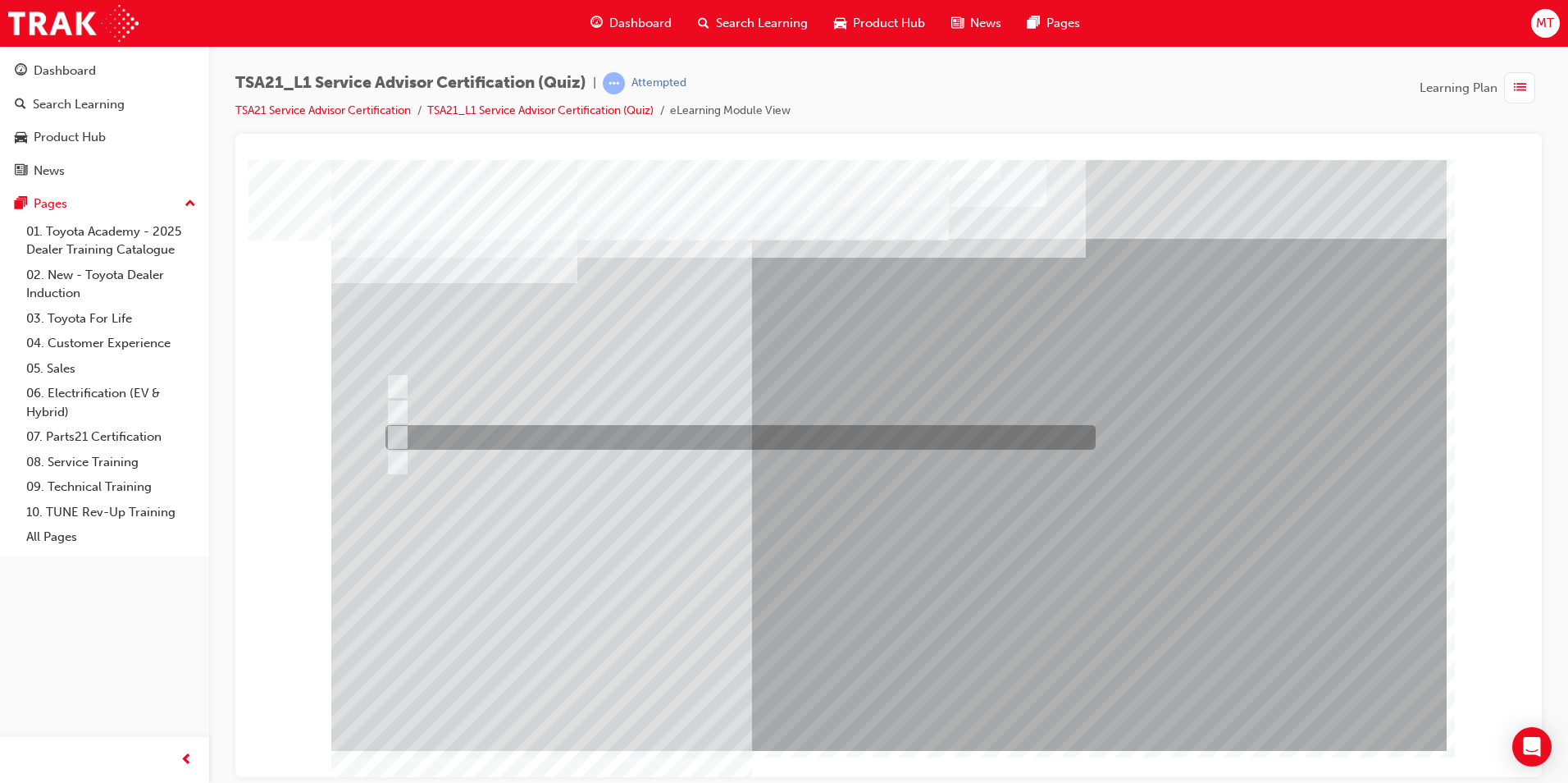
click at [591, 434] on div at bounding box center [736, 437] width 711 height 25
radio input "true"
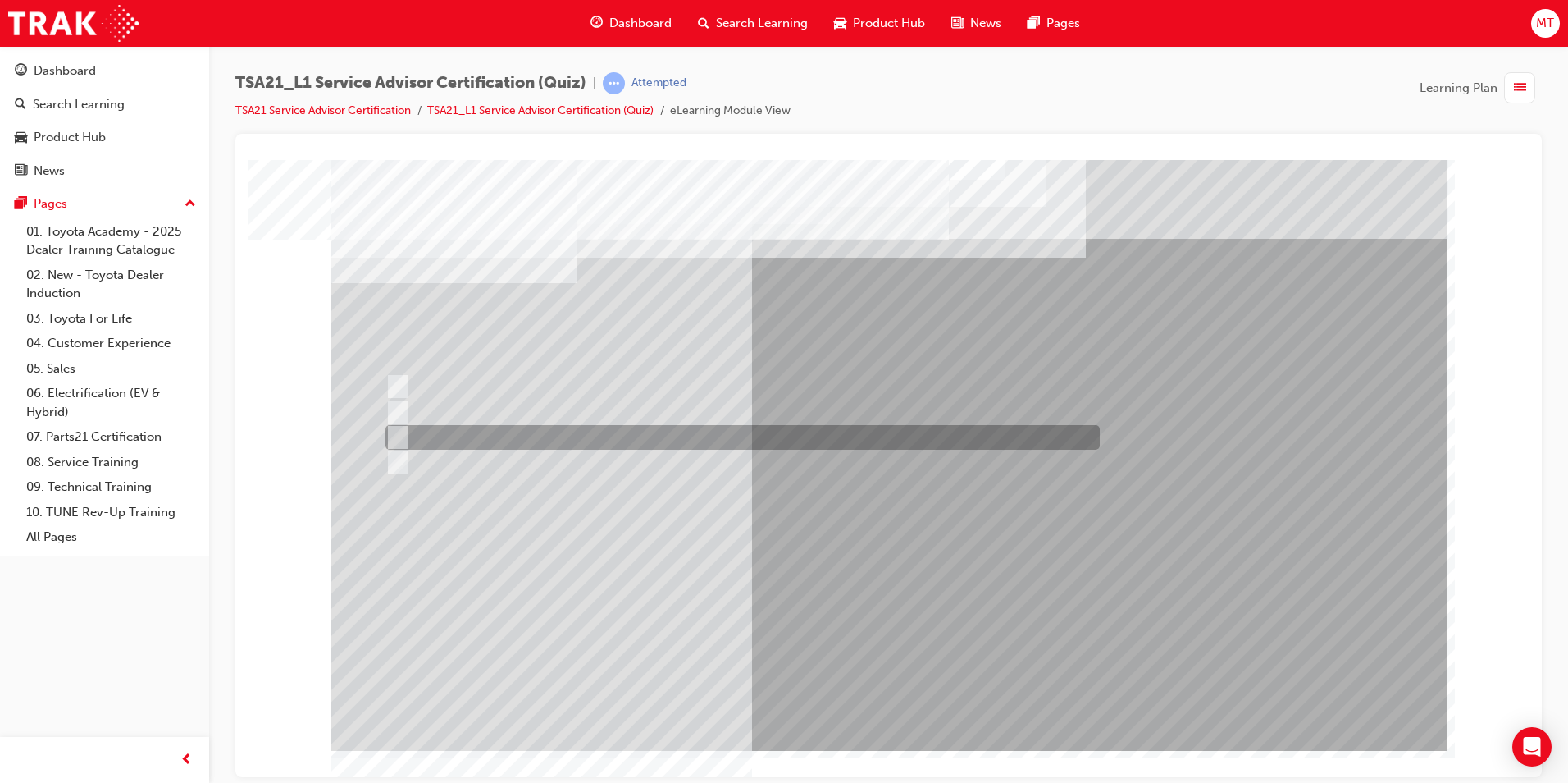
click at [627, 434] on div at bounding box center [738, 437] width 714 height 25
radio input "true"
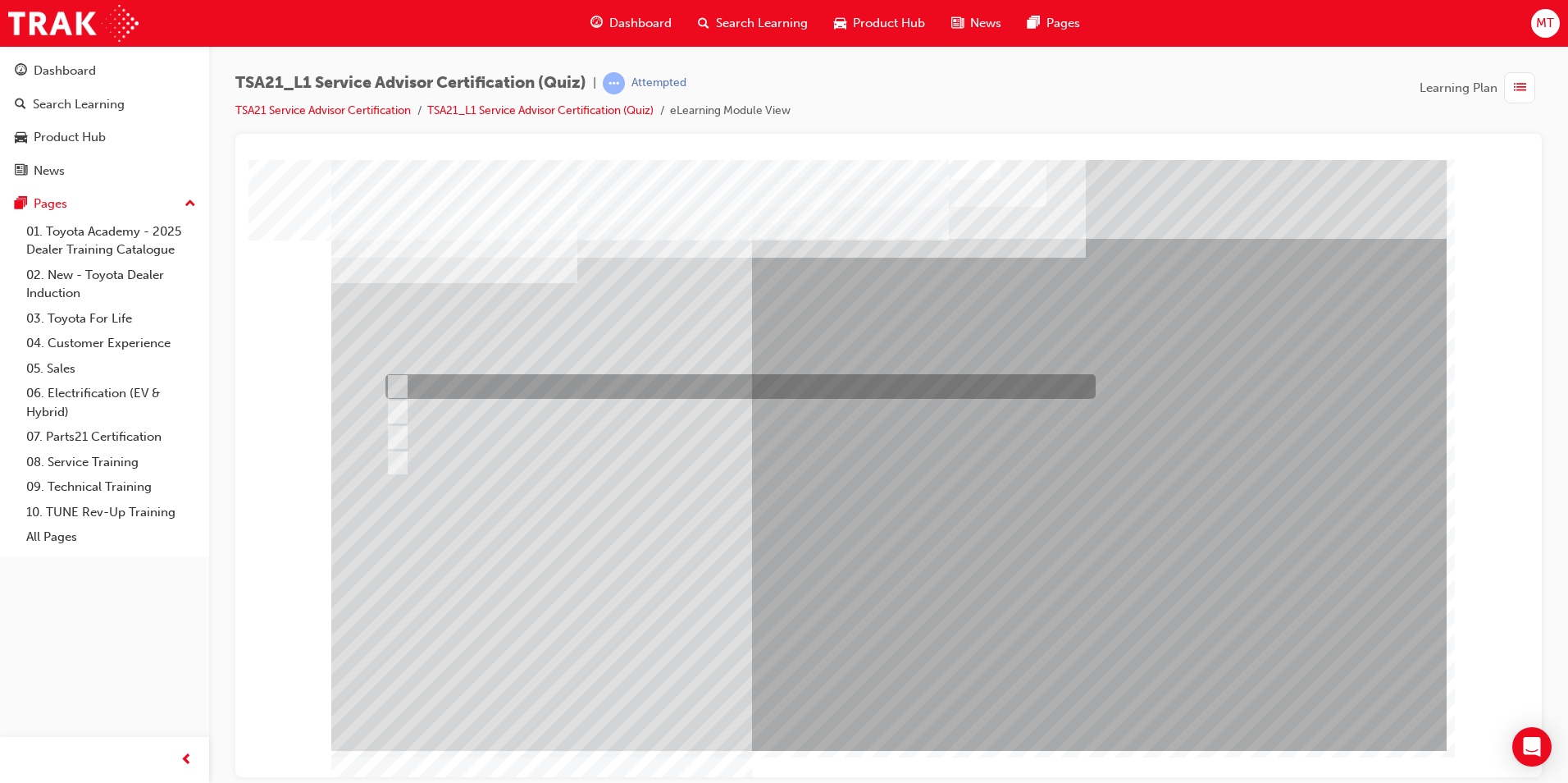
click at [538, 395] on div at bounding box center [736, 387] width 711 height 25
radio input "true"
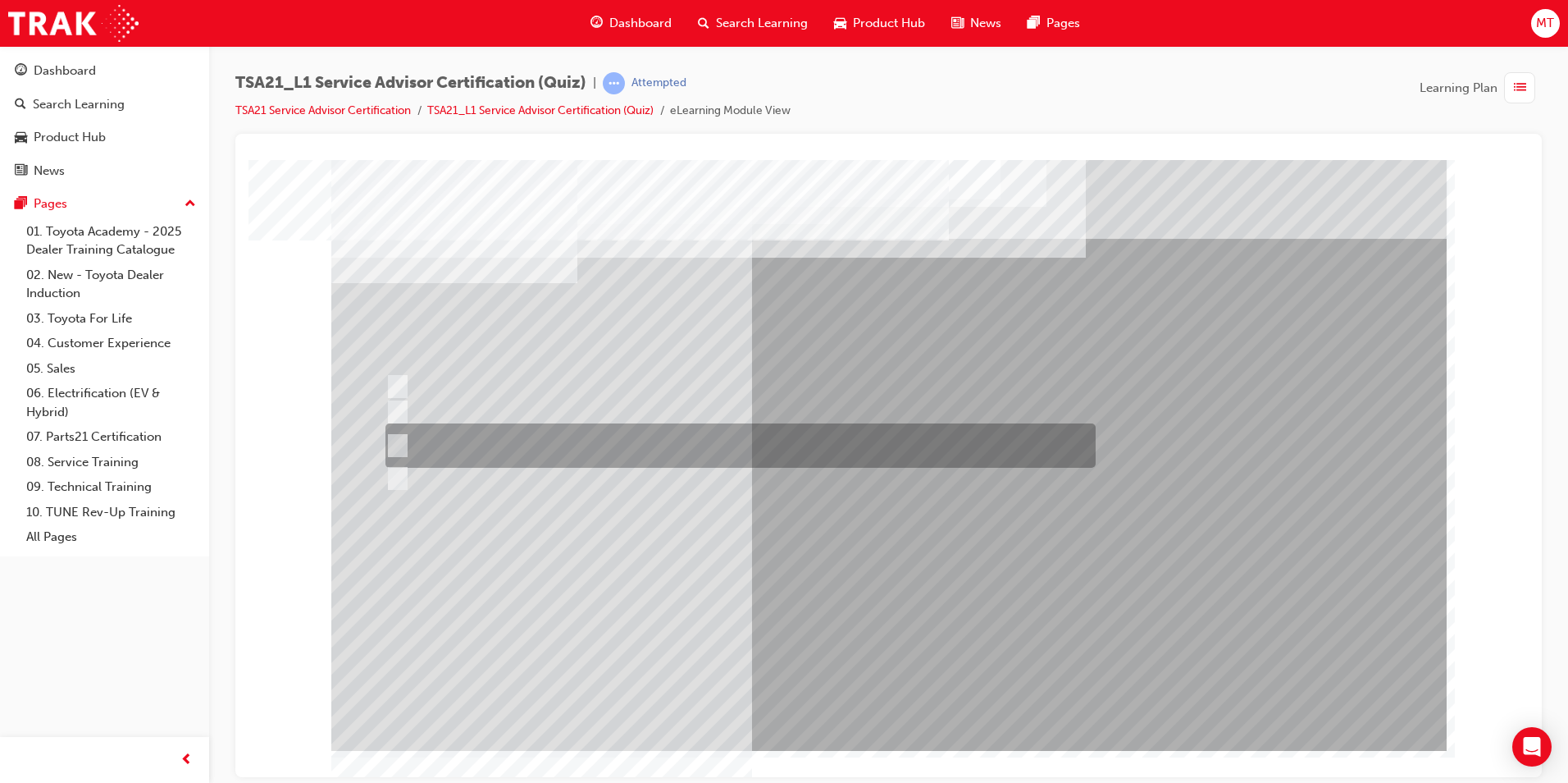
click at [615, 443] on div at bounding box center [736, 445] width 711 height 44
radio input "true"
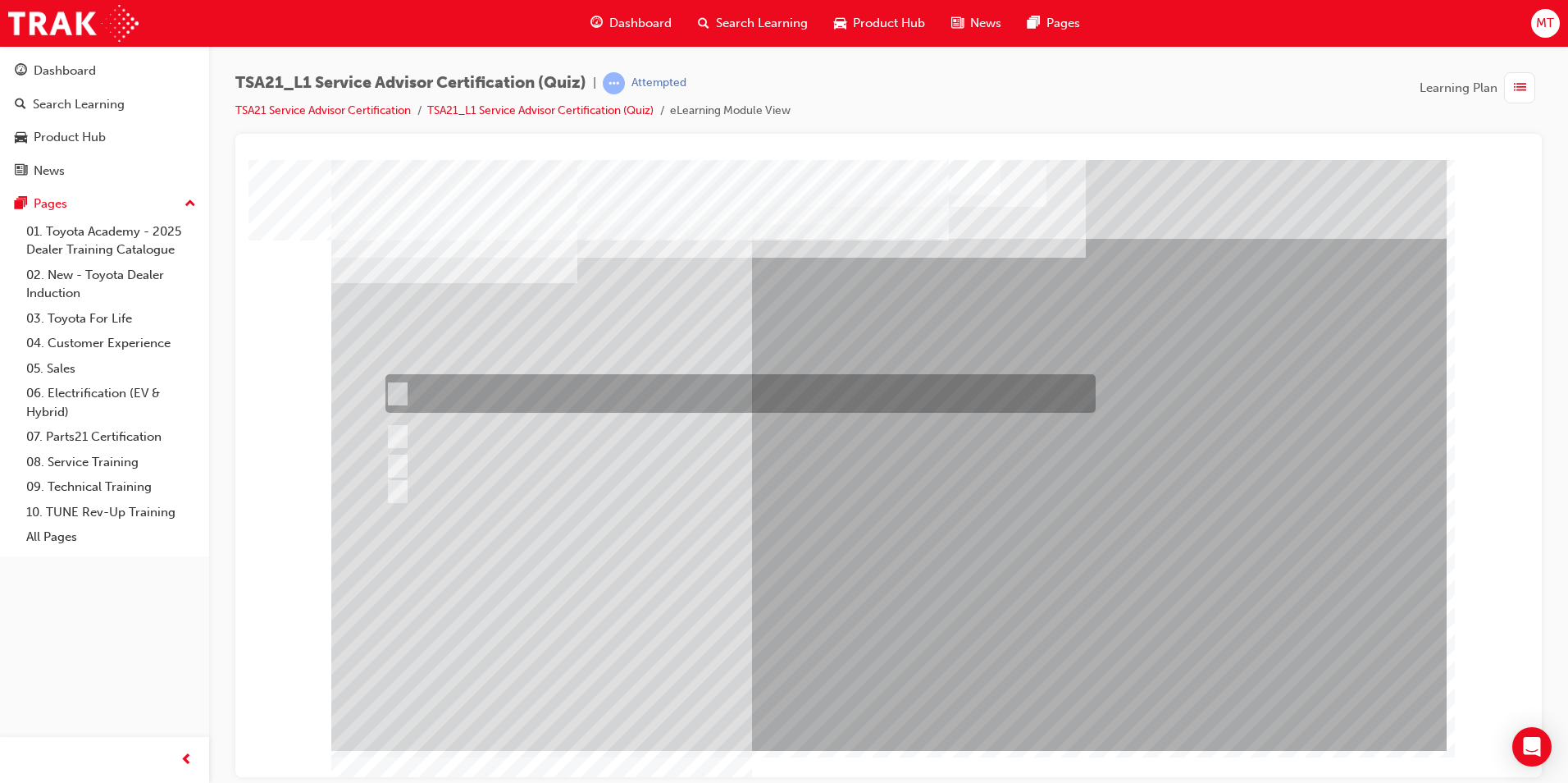
click at [724, 390] on div at bounding box center [736, 393] width 711 height 38
radio input "true"
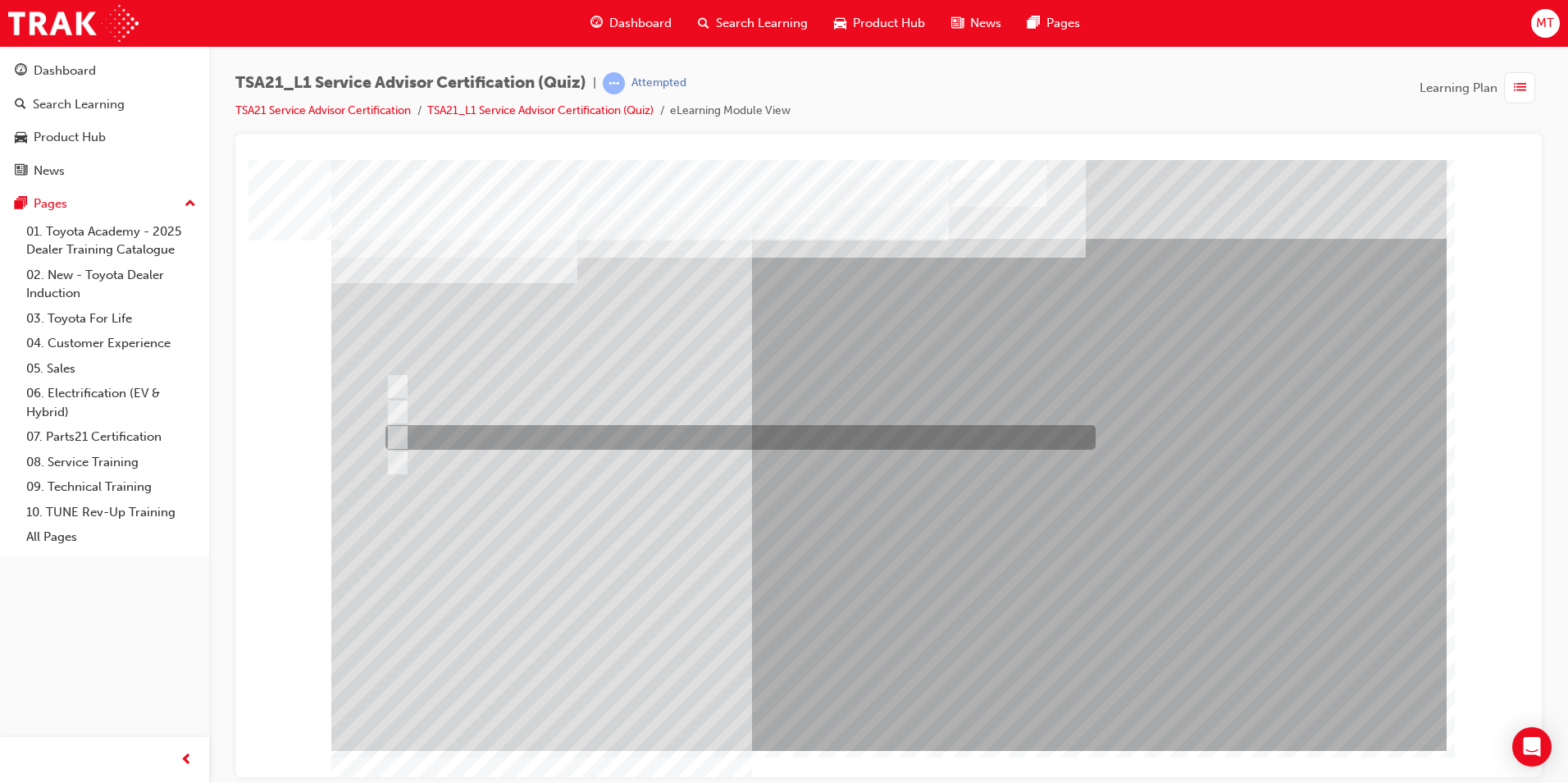
click at [564, 435] on div at bounding box center [736, 437] width 711 height 25
radio input "true"
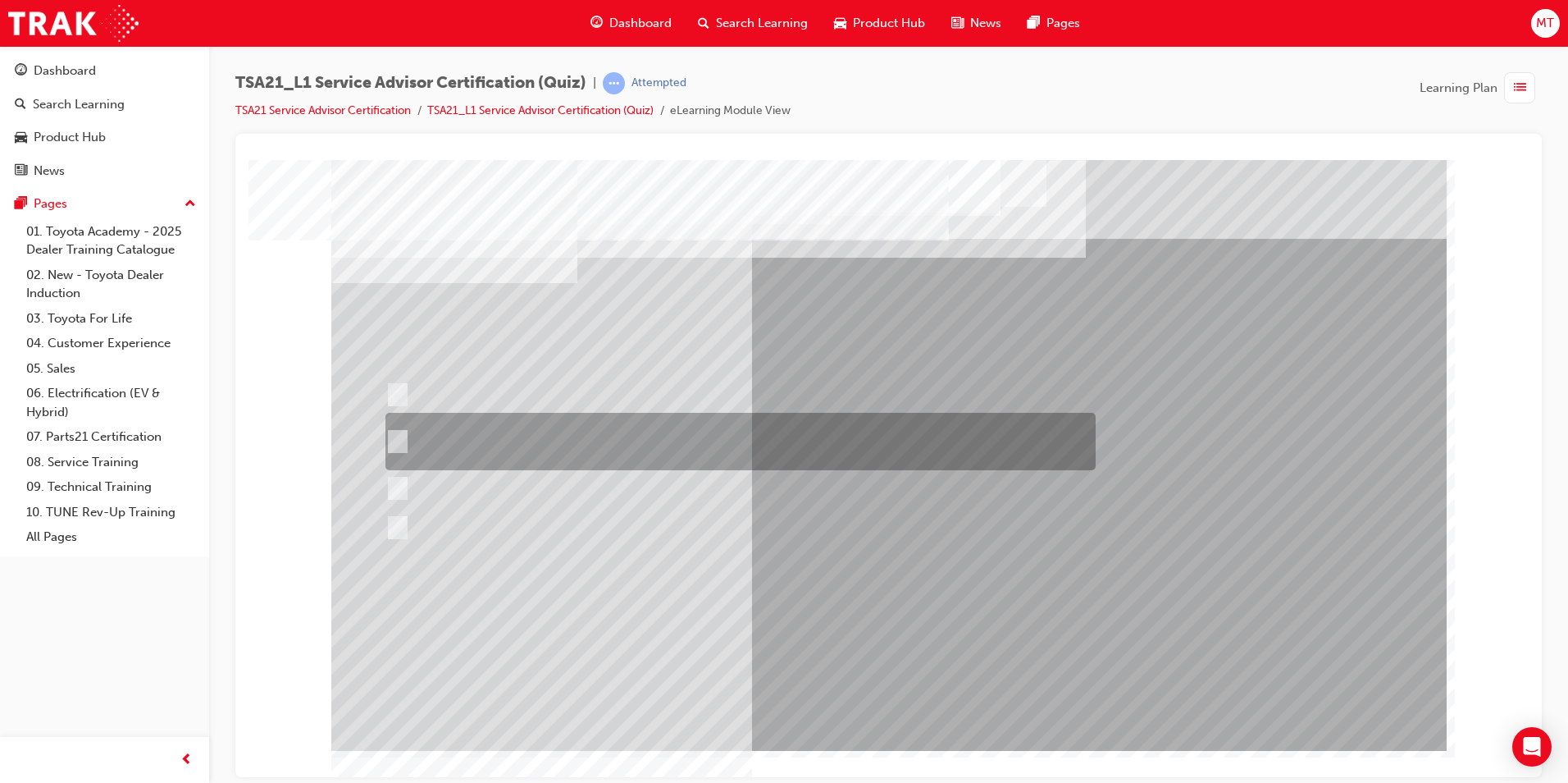
click at [719, 430] on div at bounding box center [736, 441] width 711 height 58
radio input "true"
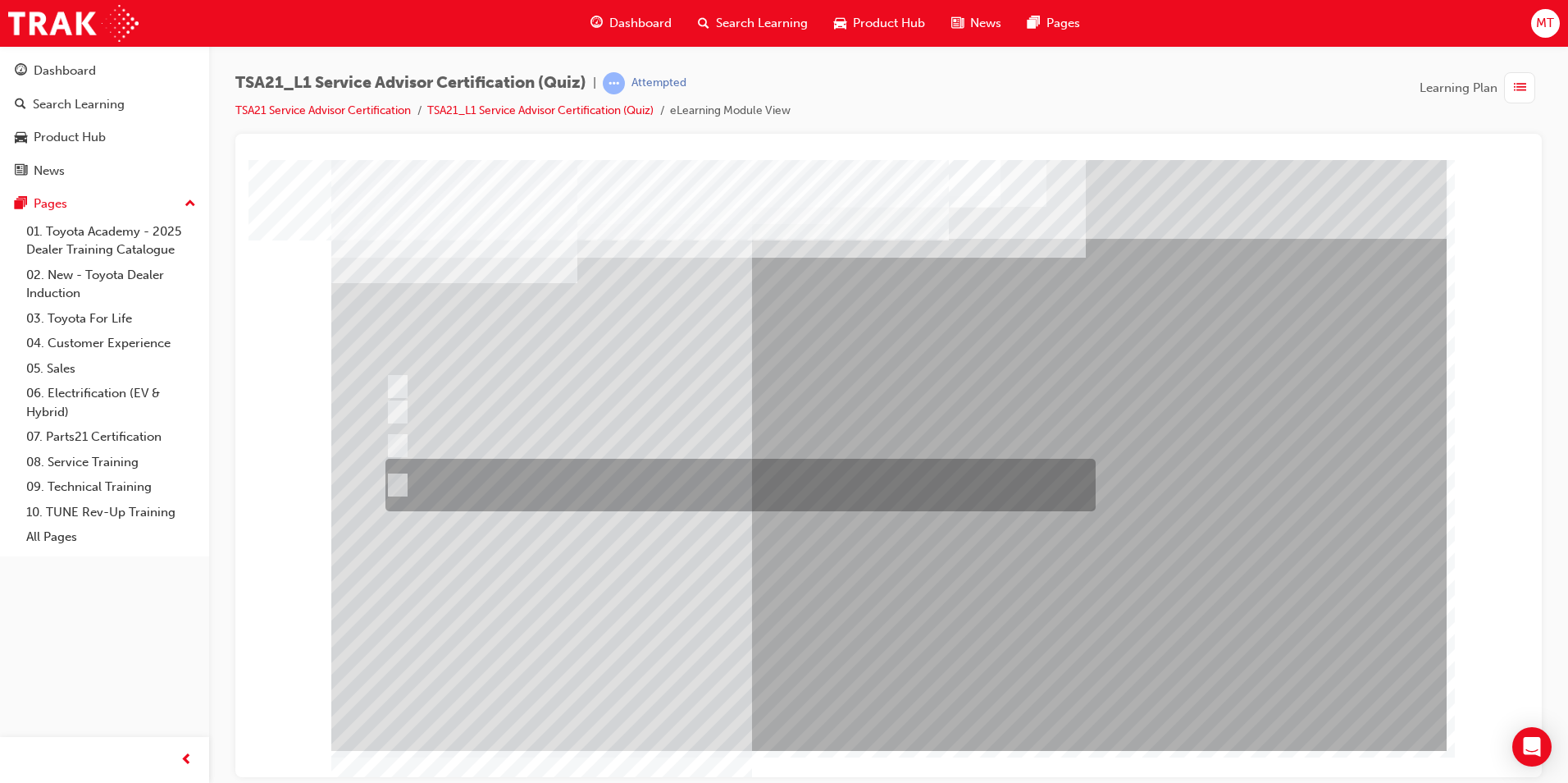
click at [669, 481] on div at bounding box center [736, 484] width 711 height 52
radio input "true"
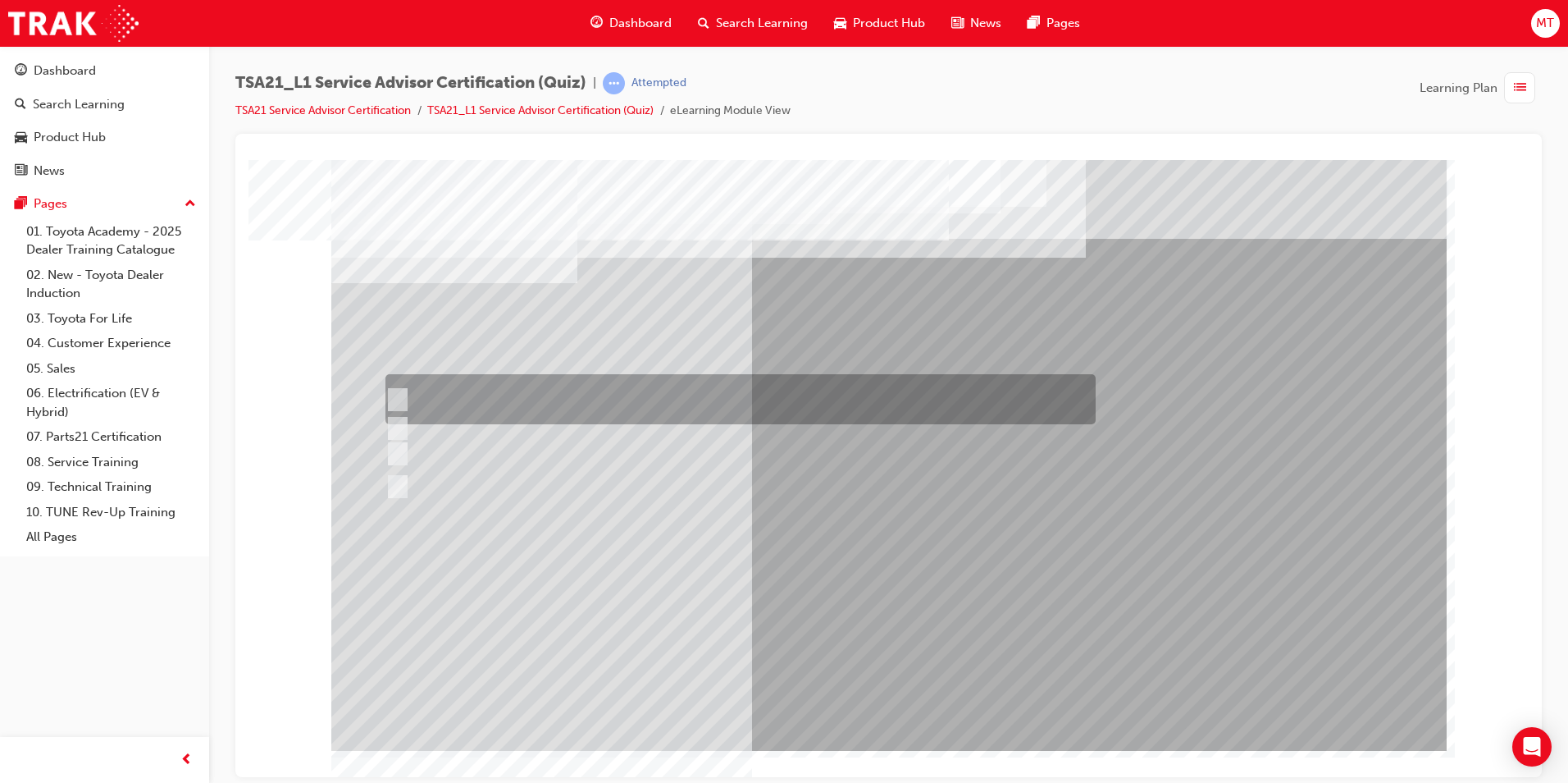
click at [625, 397] on div at bounding box center [736, 399] width 711 height 50
radio input "true"
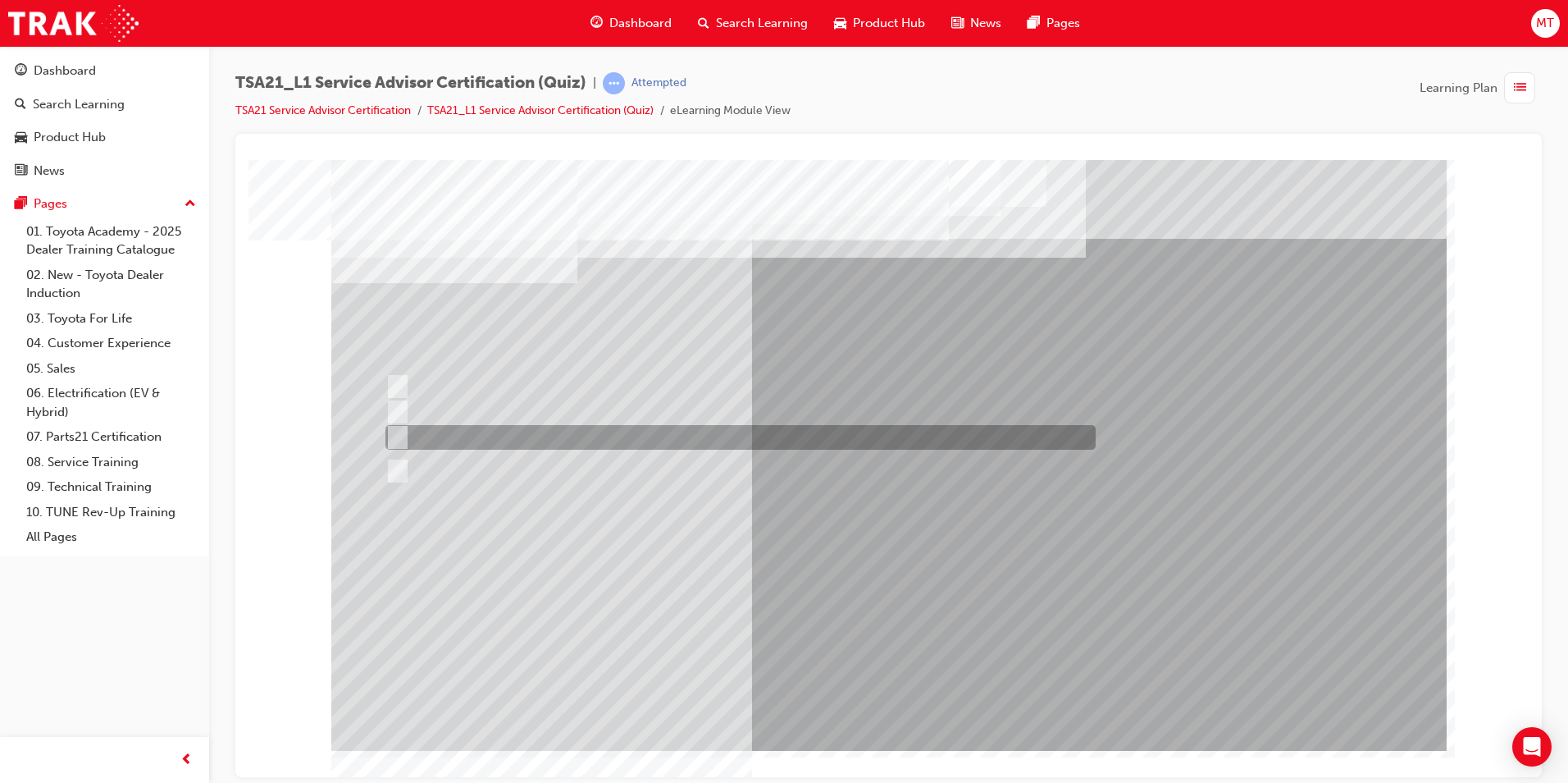
click at [617, 434] on div at bounding box center [736, 437] width 711 height 25
radio input "true"
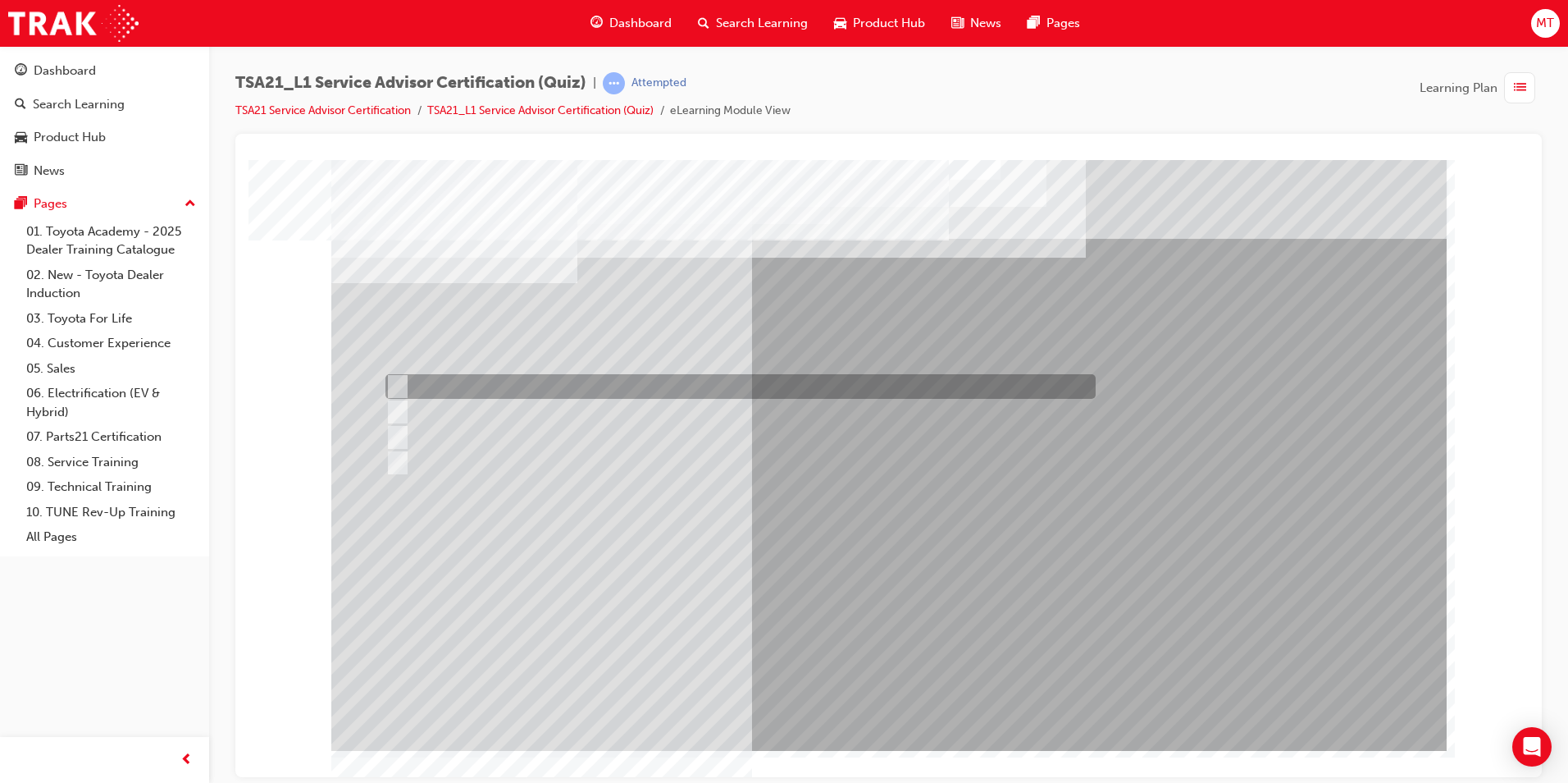
click at [583, 383] on div at bounding box center [736, 387] width 711 height 25
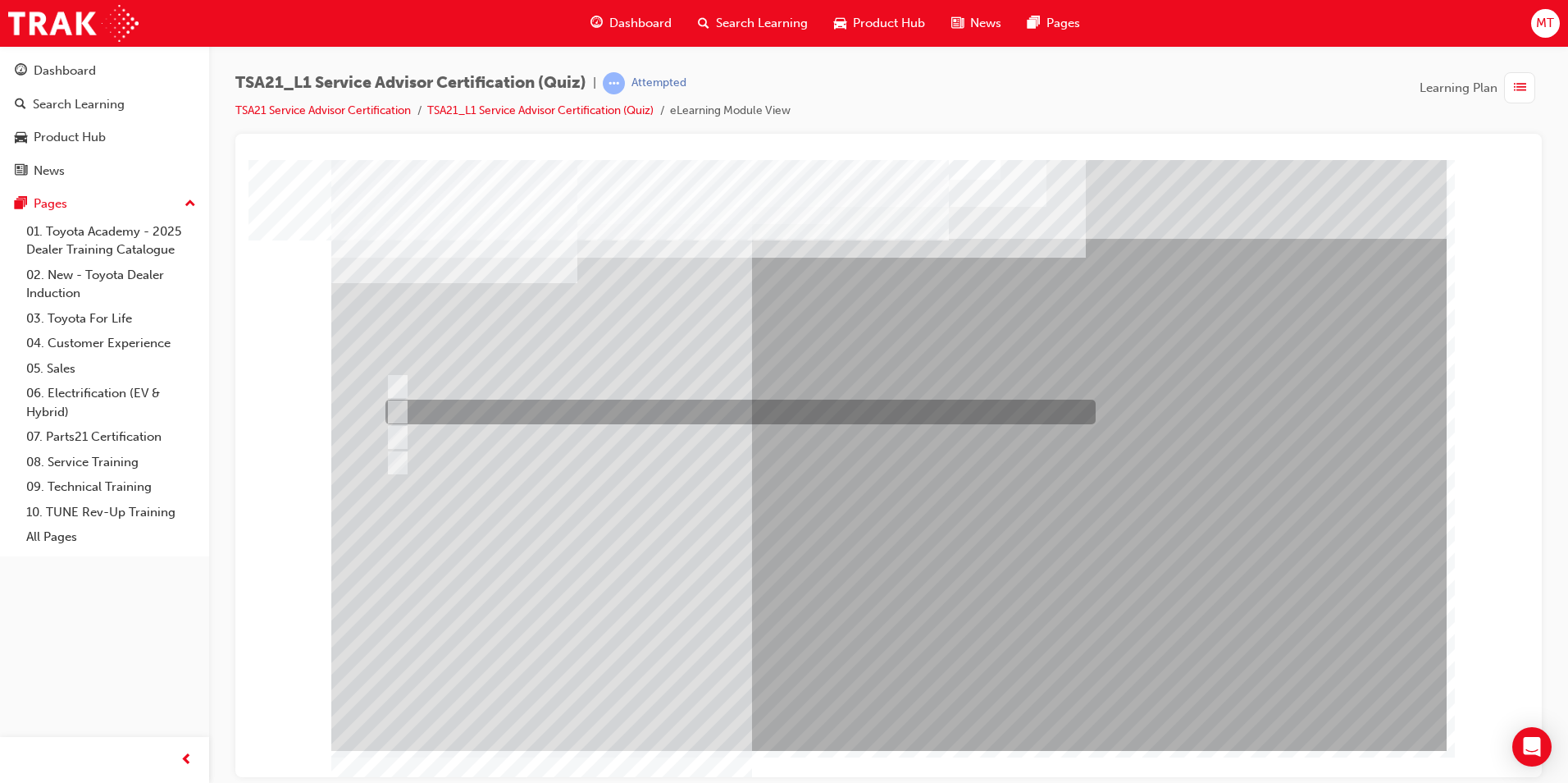
click at [581, 411] on div at bounding box center [736, 412] width 711 height 25
radio input "false"
radio input "true"
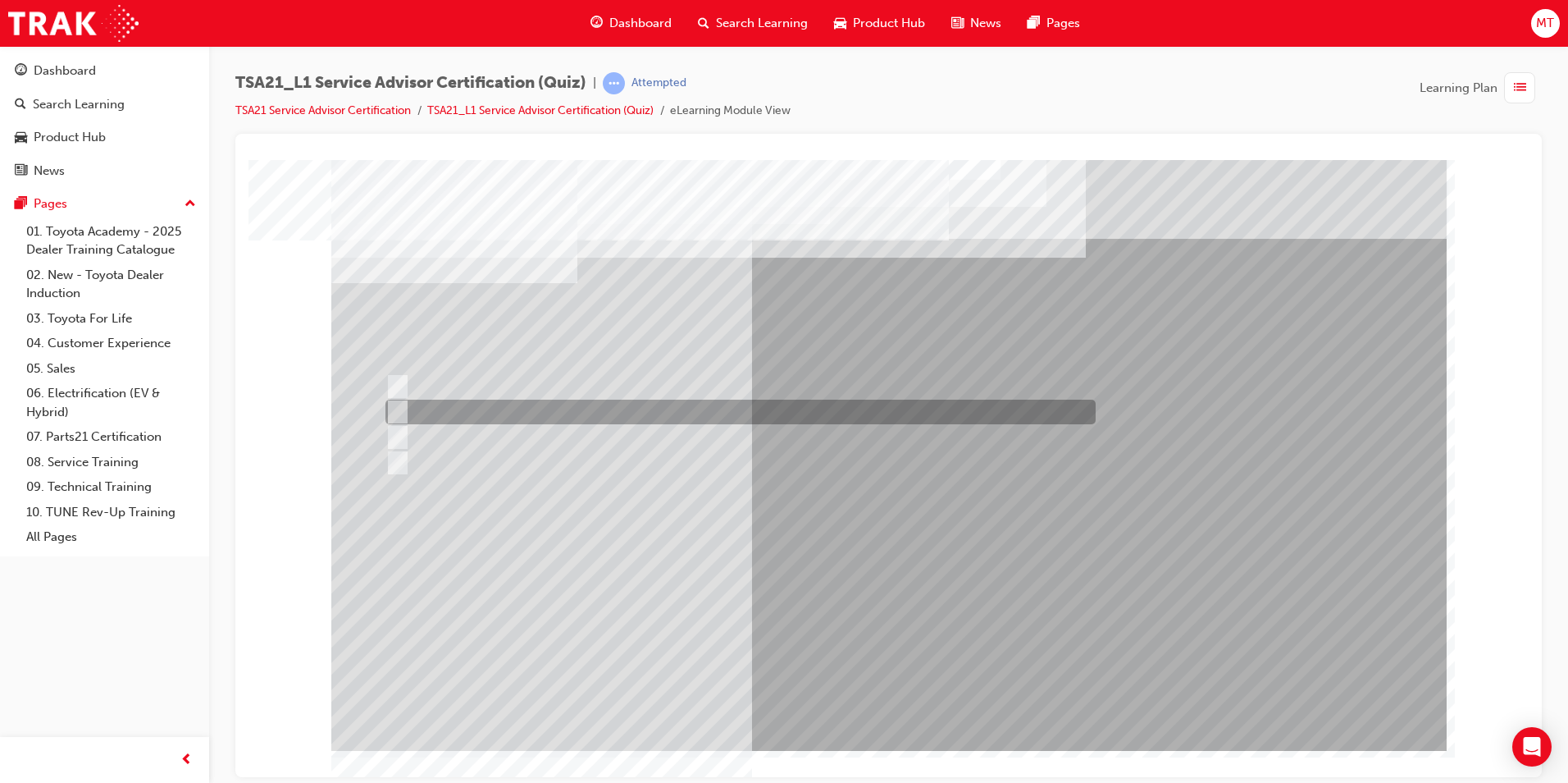
click at [667, 406] on div at bounding box center [736, 412] width 711 height 25
radio input "true"
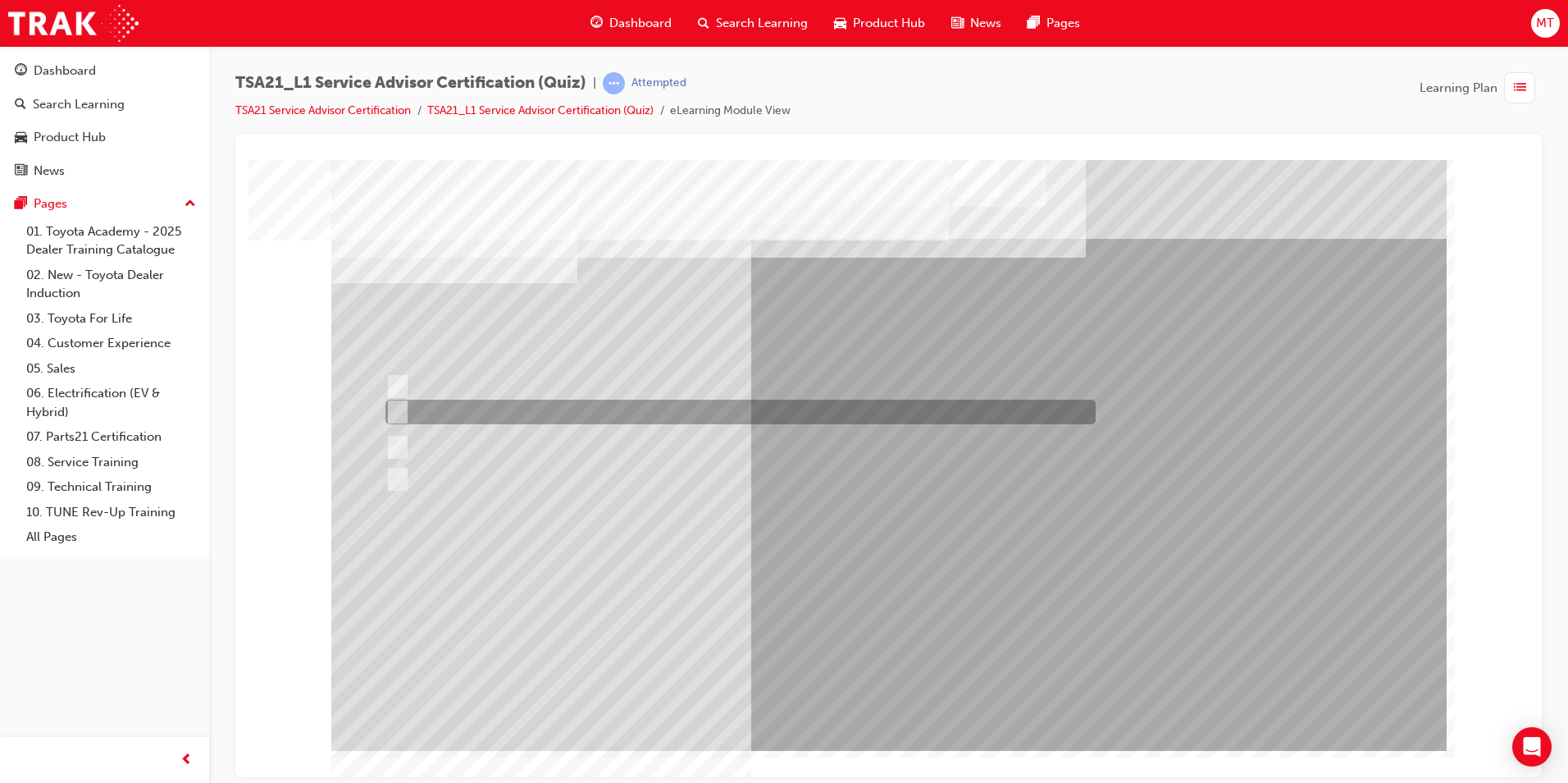
click at [645, 407] on div at bounding box center [736, 412] width 711 height 25
radio input "true"
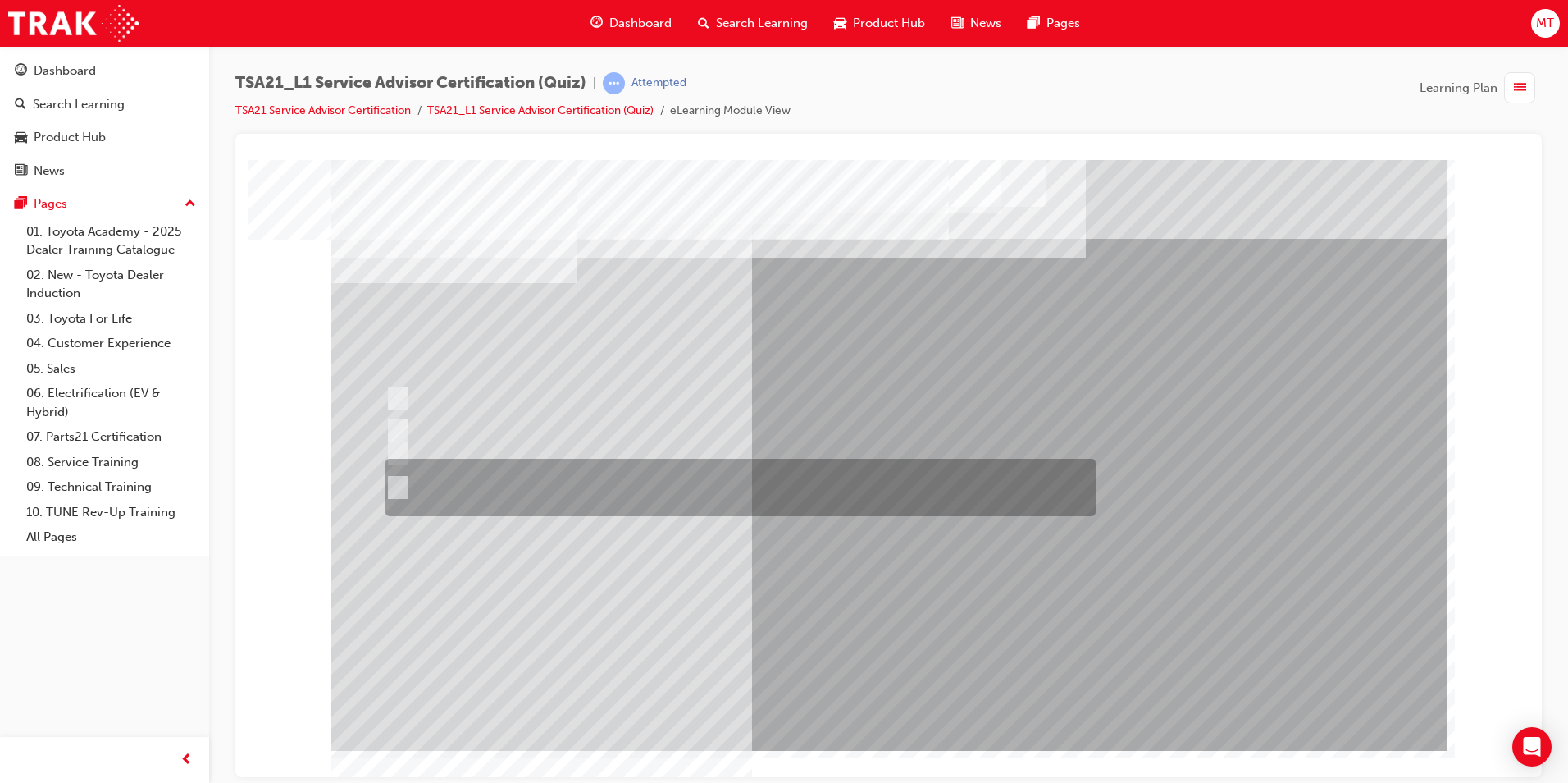
click at [641, 497] on div at bounding box center [736, 487] width 711 height 58
radio input "true"
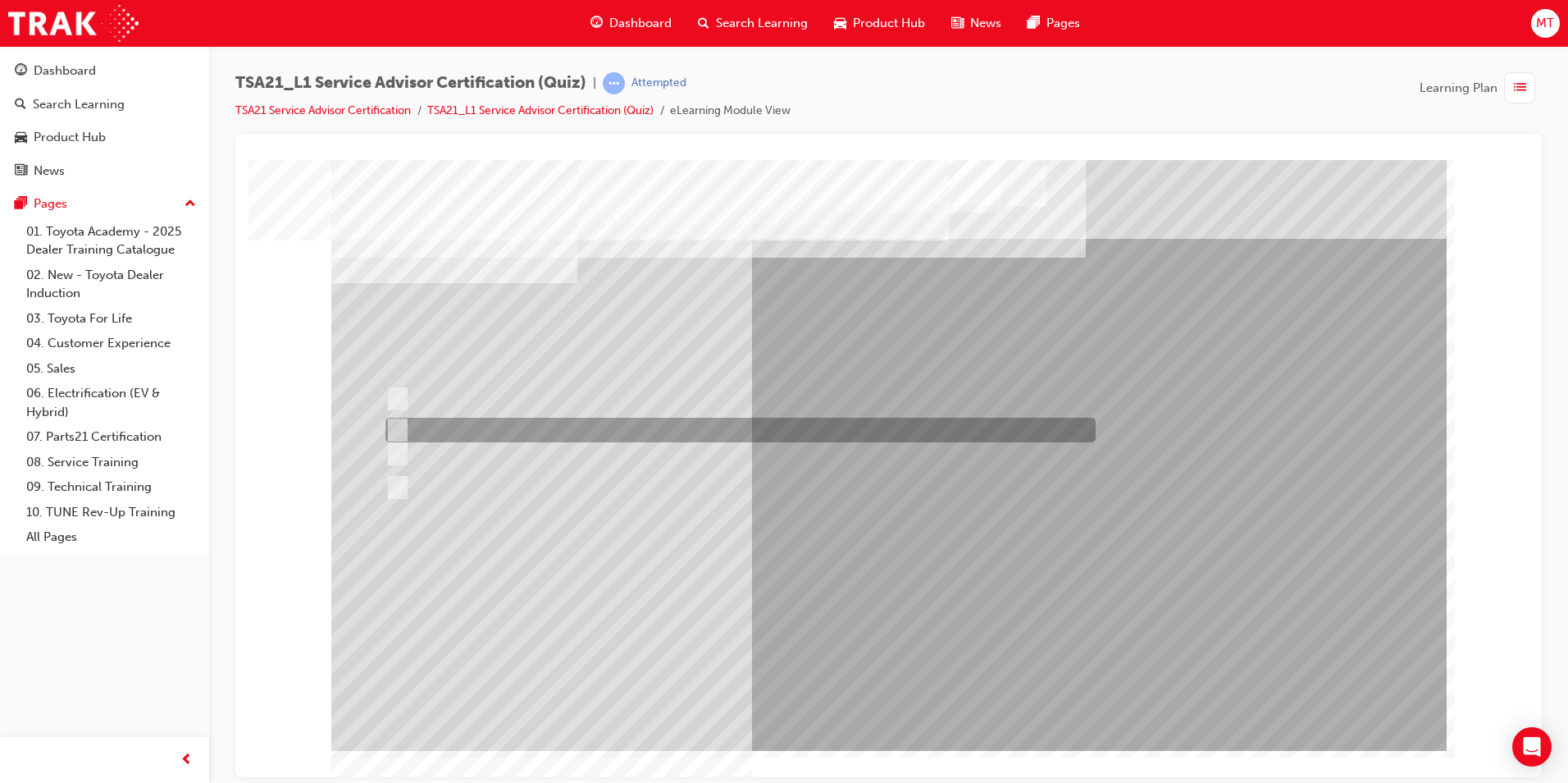
click at [655, 431] on div at bounding box center [736, 430] width 711 height 25
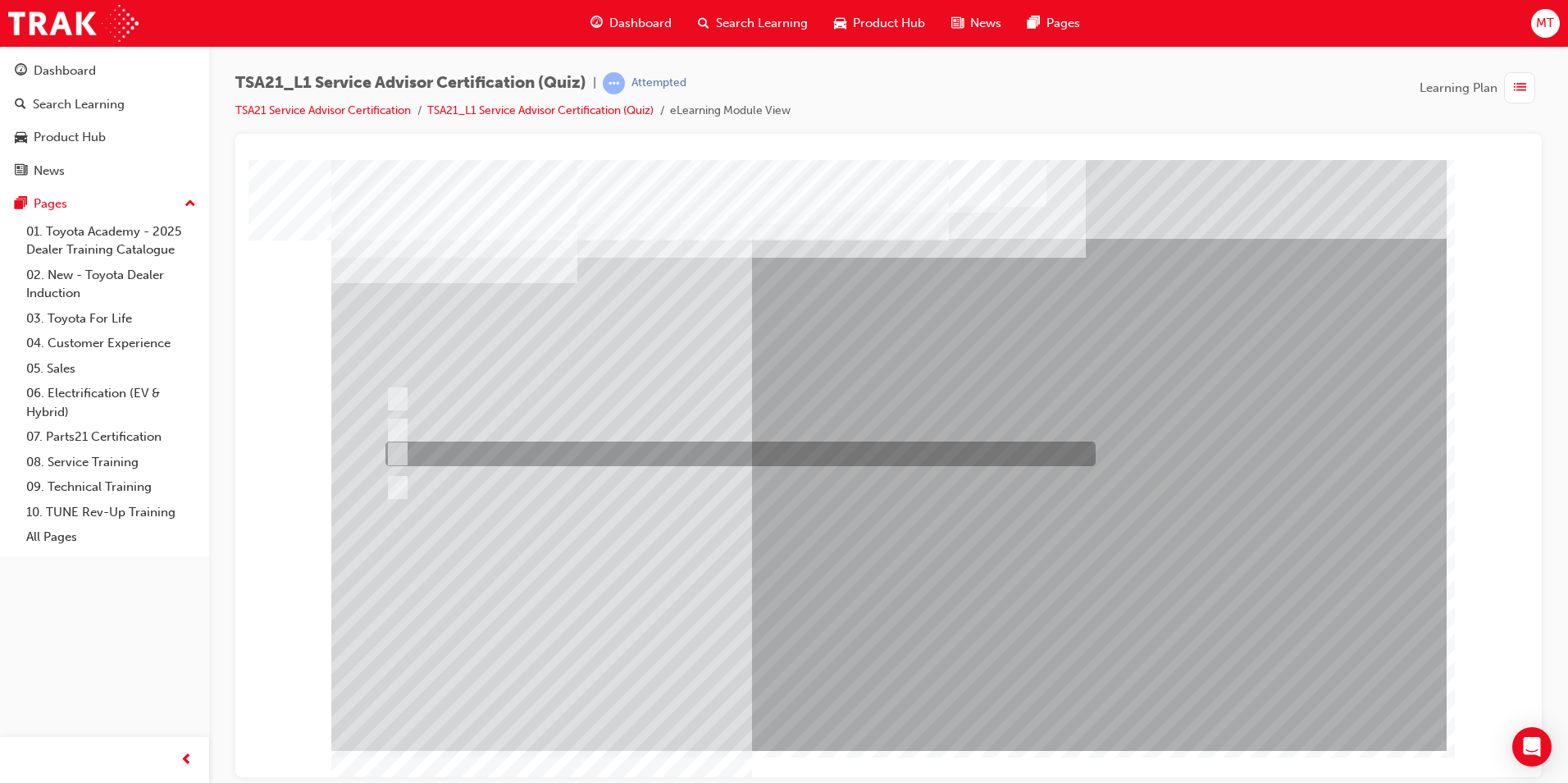
click at [677, 451] on div at bounding box center [736, 454] width 711 height 25
radio input "false"
radio input "true"
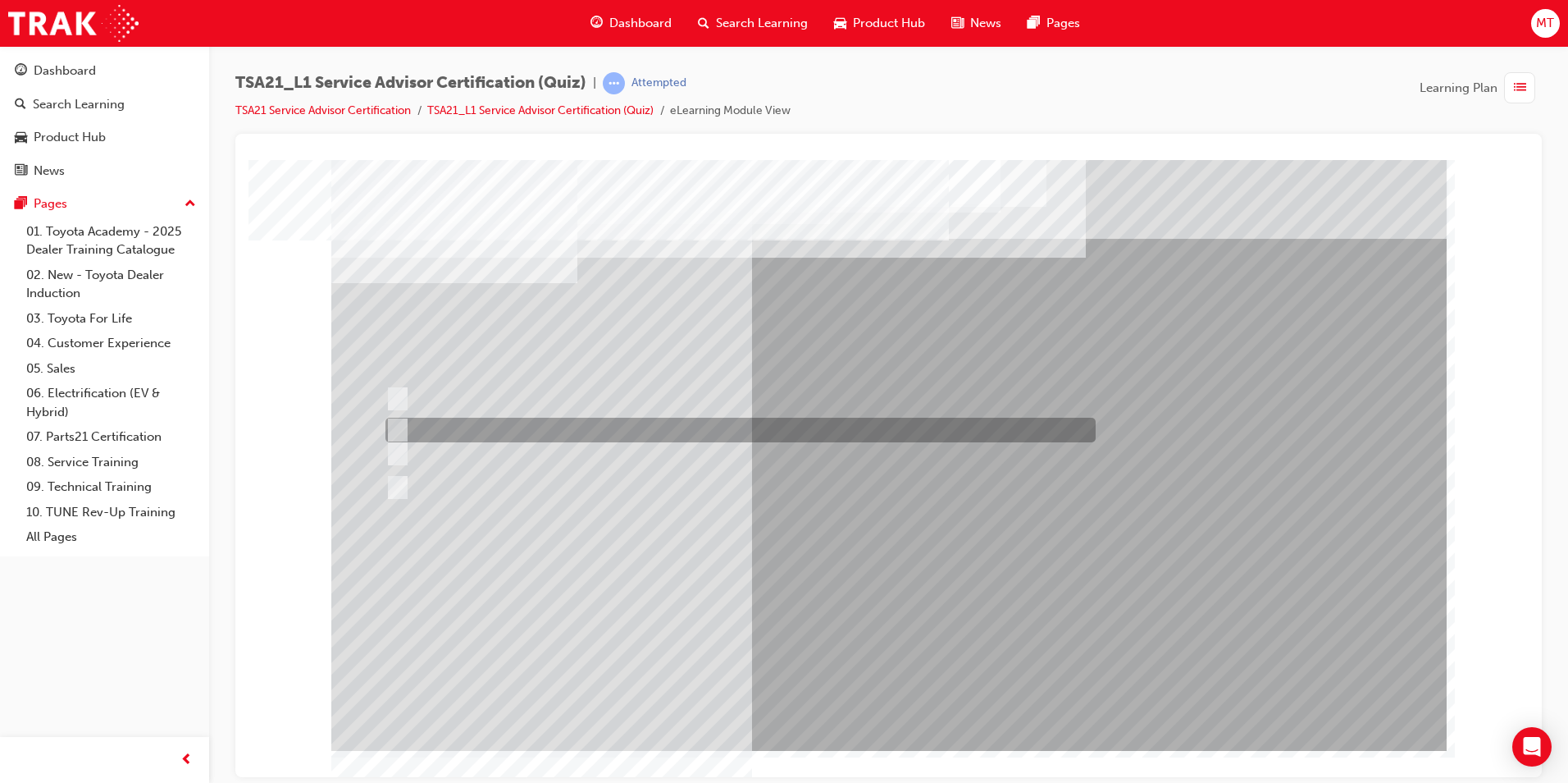
click at [675, 427] on div at bounding box center [736, 430] width 711 height 25
radio input "true"
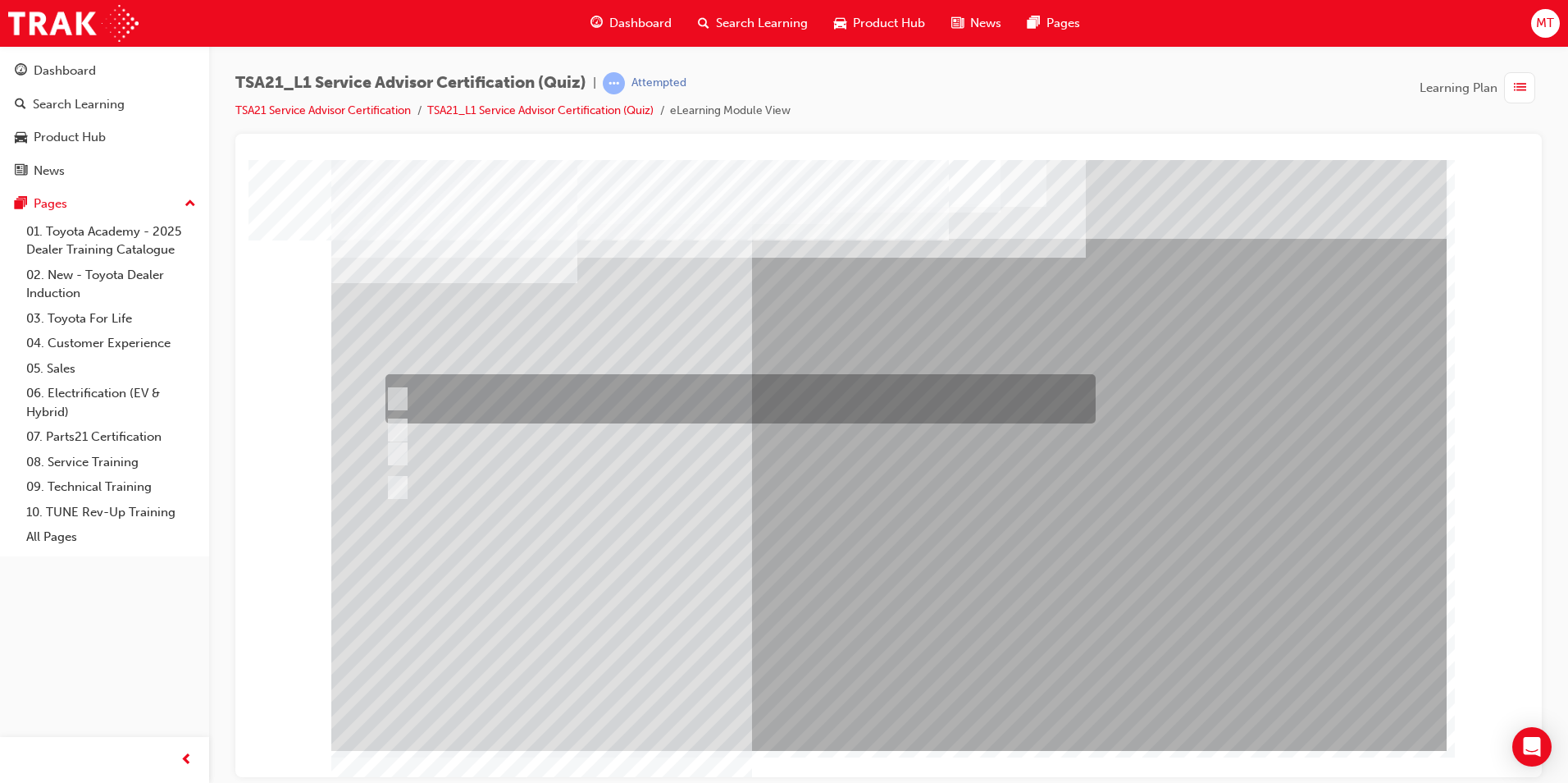
click at [696, 404] on div at bounding box center [736, 398] width 711 height 49
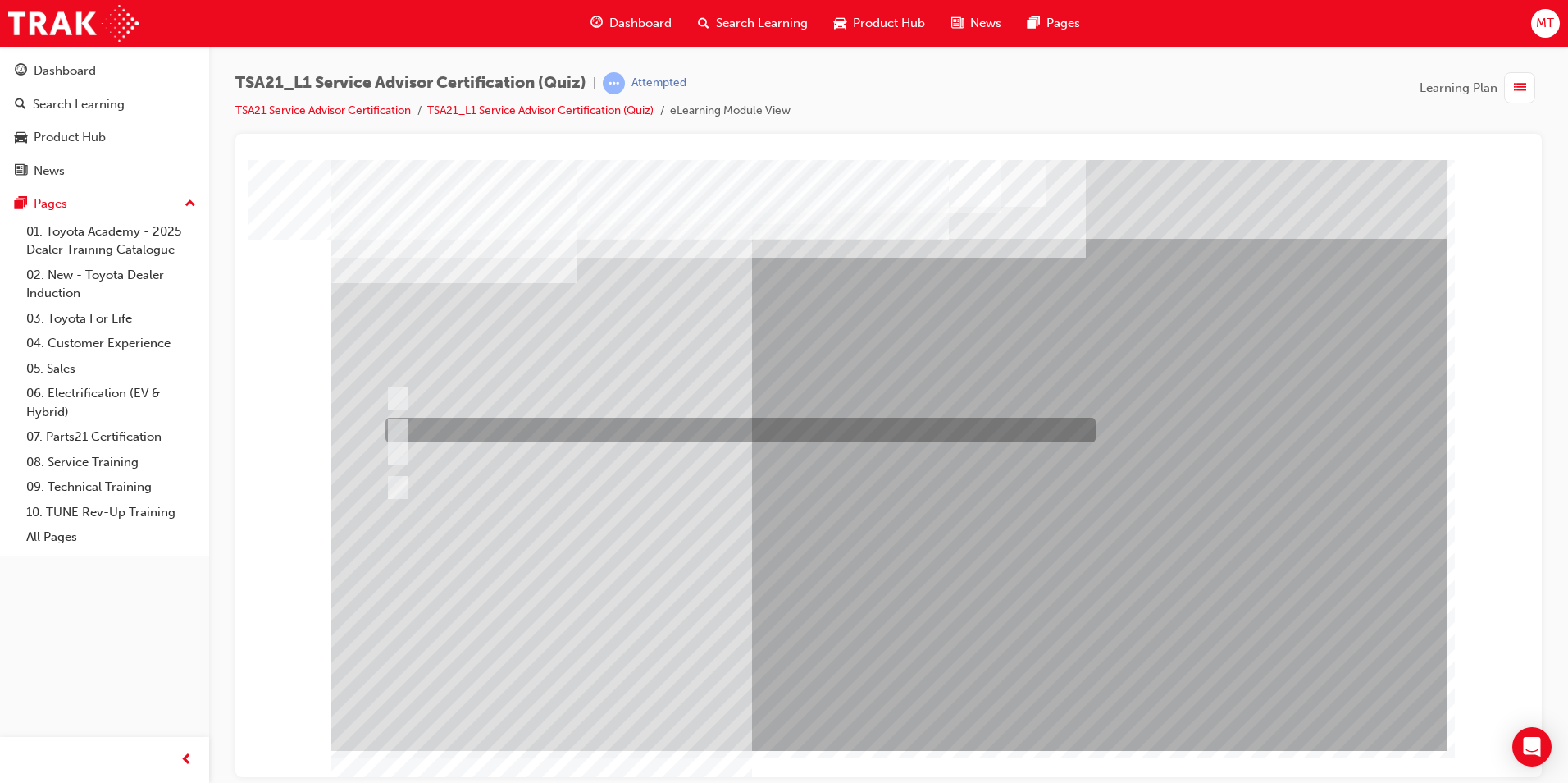
click at [685, 432] on div at bounding box center [736, 430] width 711 height 25
radio input "false"
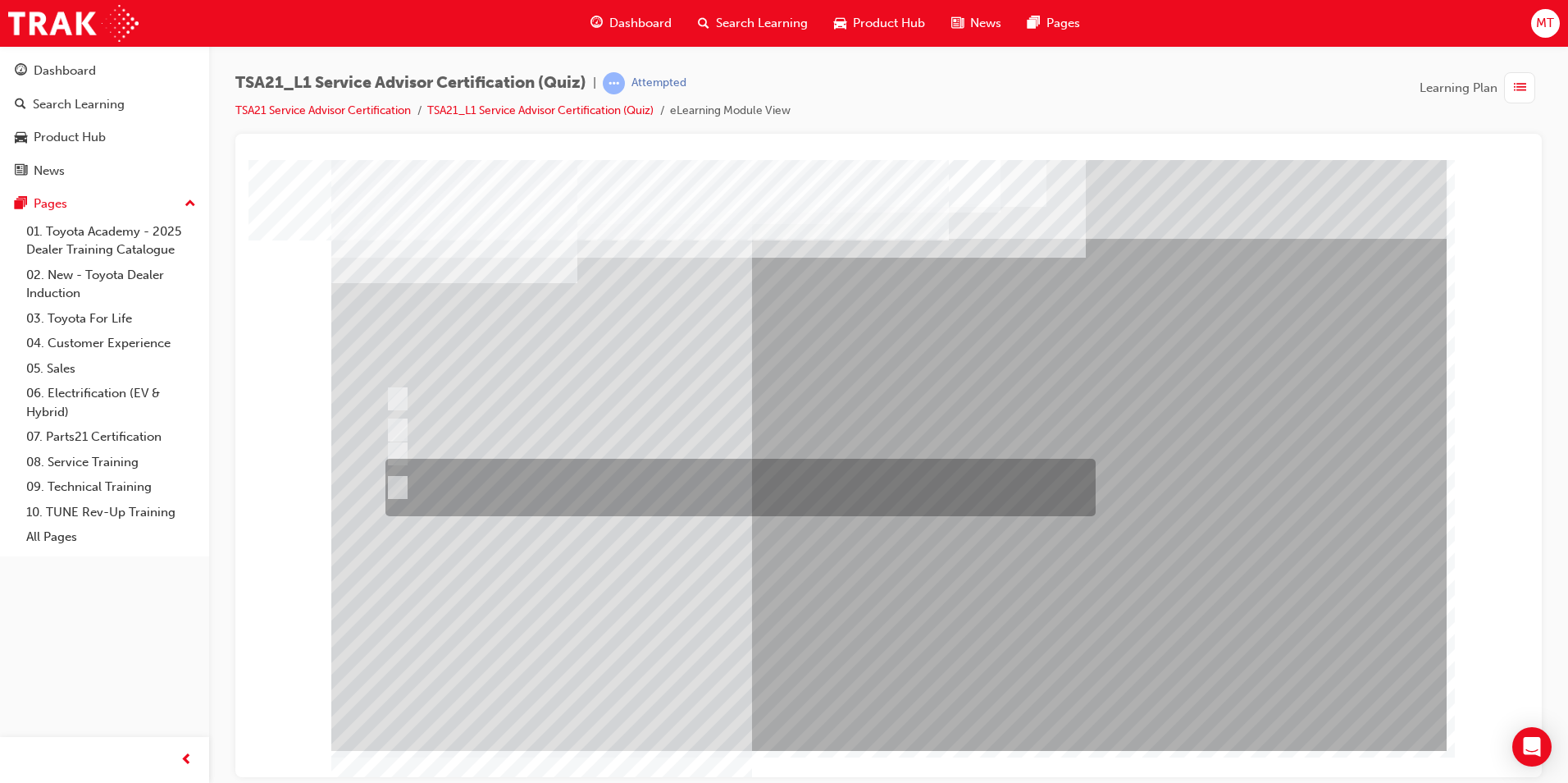
click at [679, 479] on div at bounding box center [736, 487] width 711 height 58
radio input "false"
radio input "true"
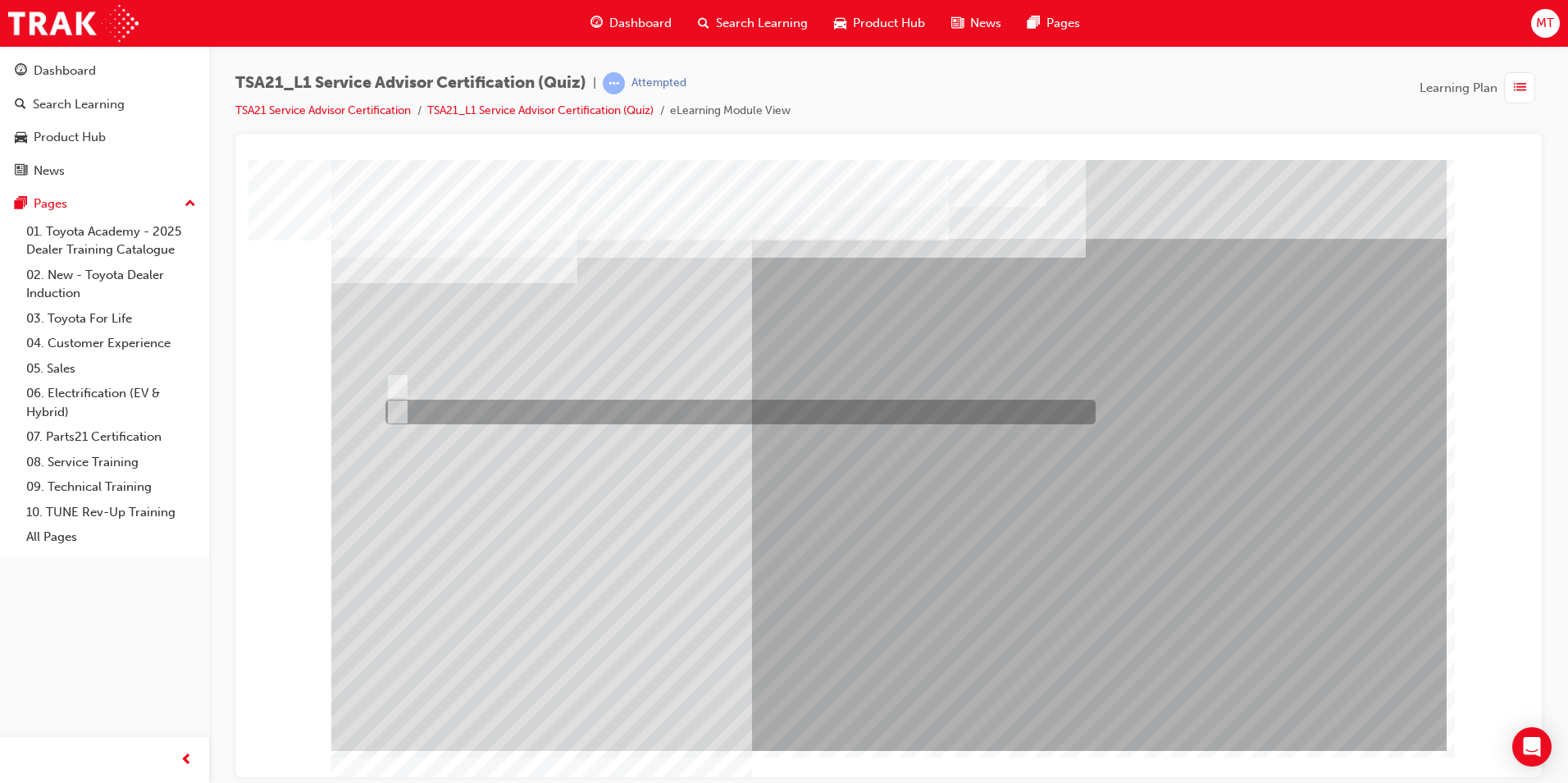
click at [451, 413] on div at bounding box center [736, 412] width 711 height 25
radio input "true"
